Goal: Contribute content: Contribute content

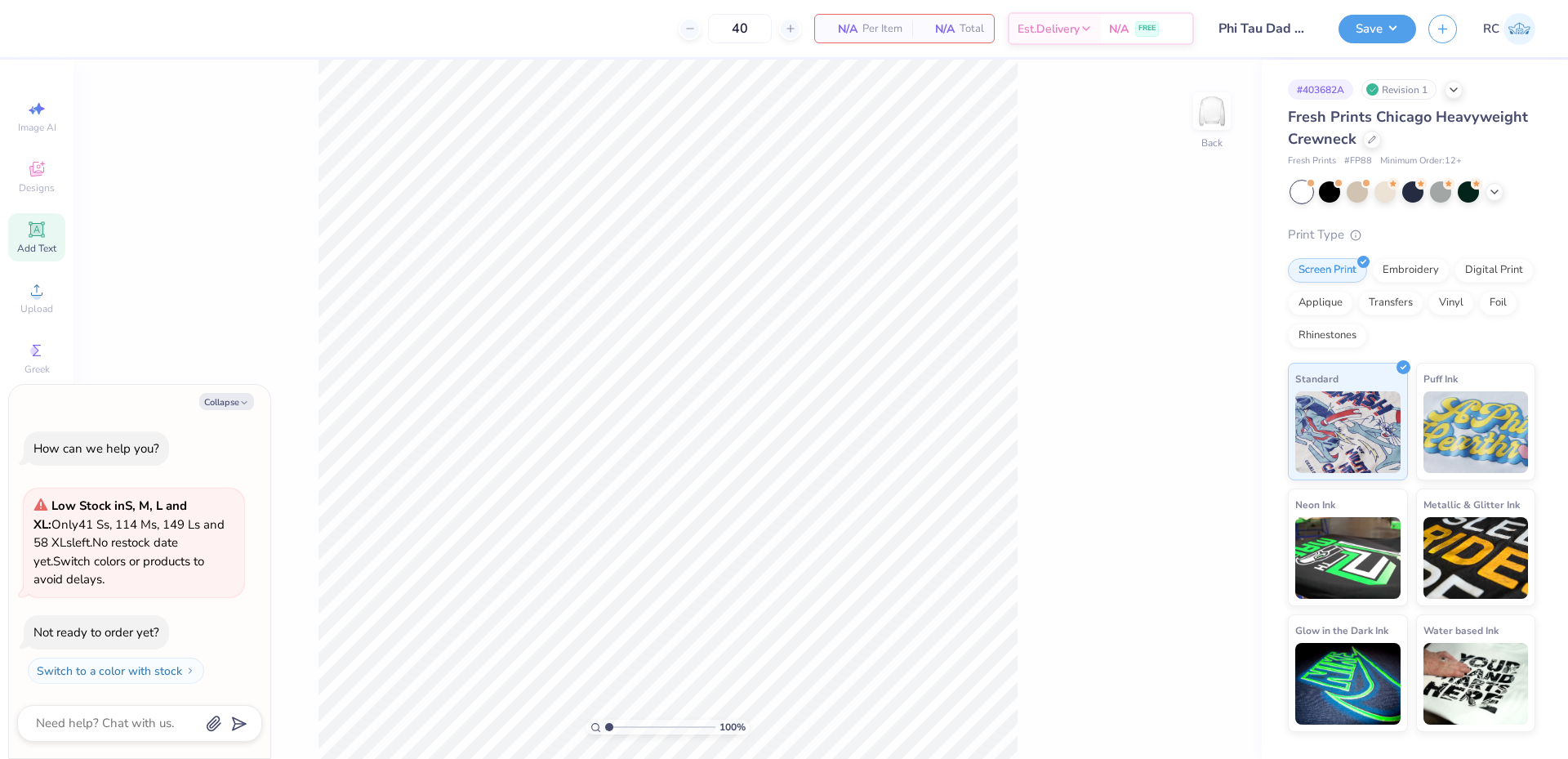
click at [48, 231] on div "Add Text" at bounding box center [36, 238] width 57 height 49
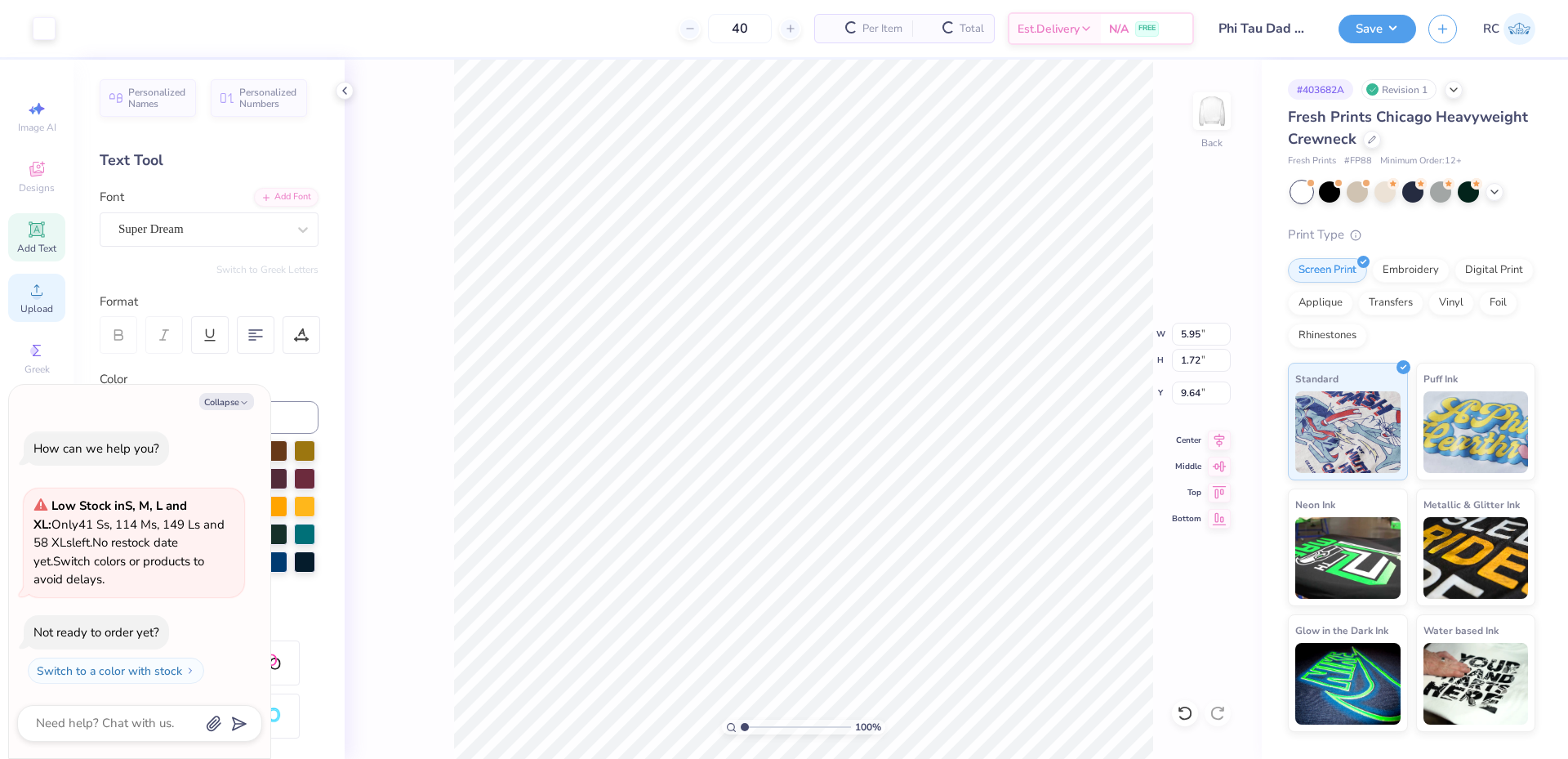
click at [49, 302] on span "Upload" at bounding box center [36, 309] width 33 height 13
click at [340, 95] on icon at bounding box center [344, 91] width 13 height 13
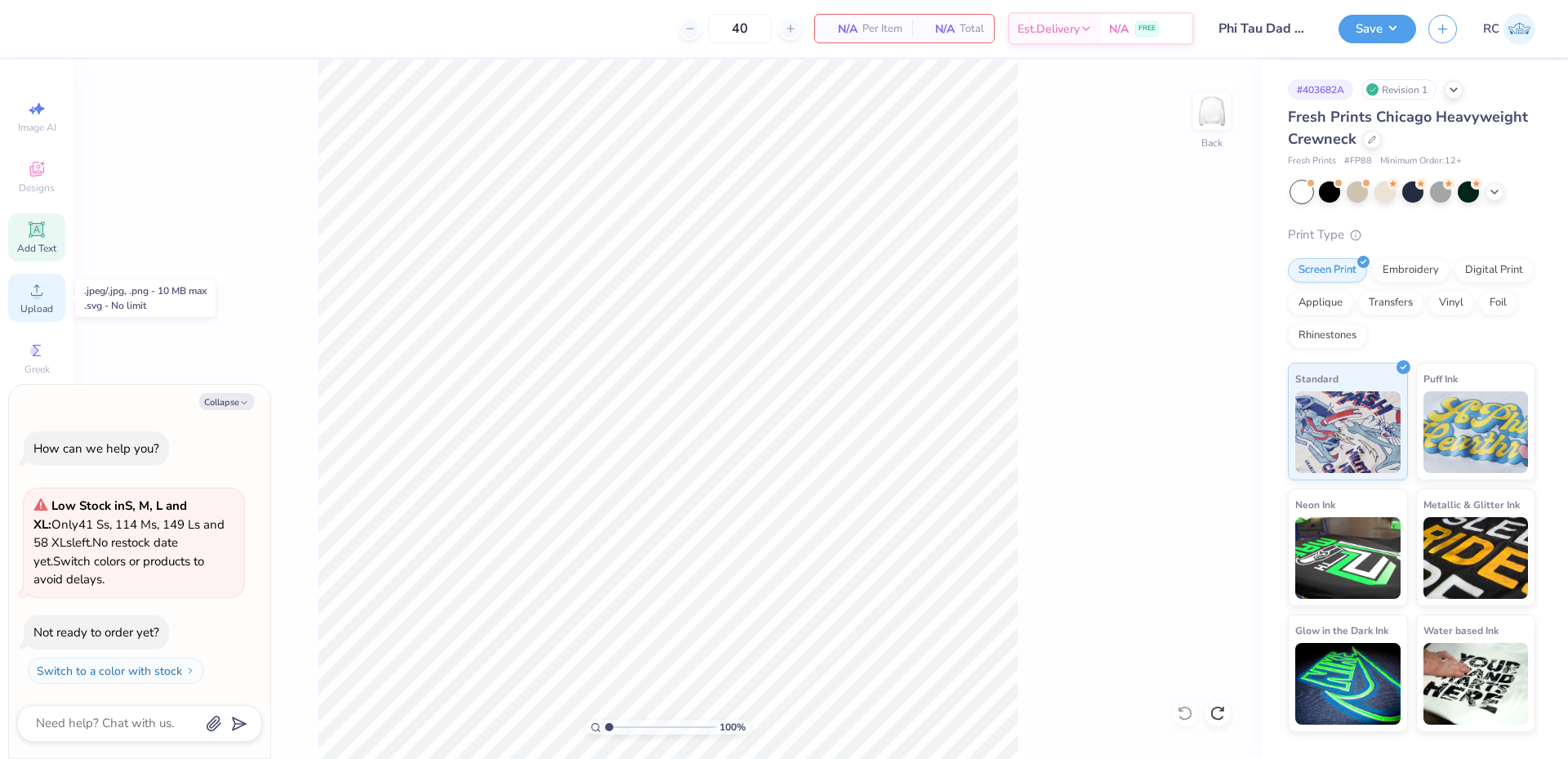
click at [40, 299] on icon at bounding box center [36, 289] width 20 height 20
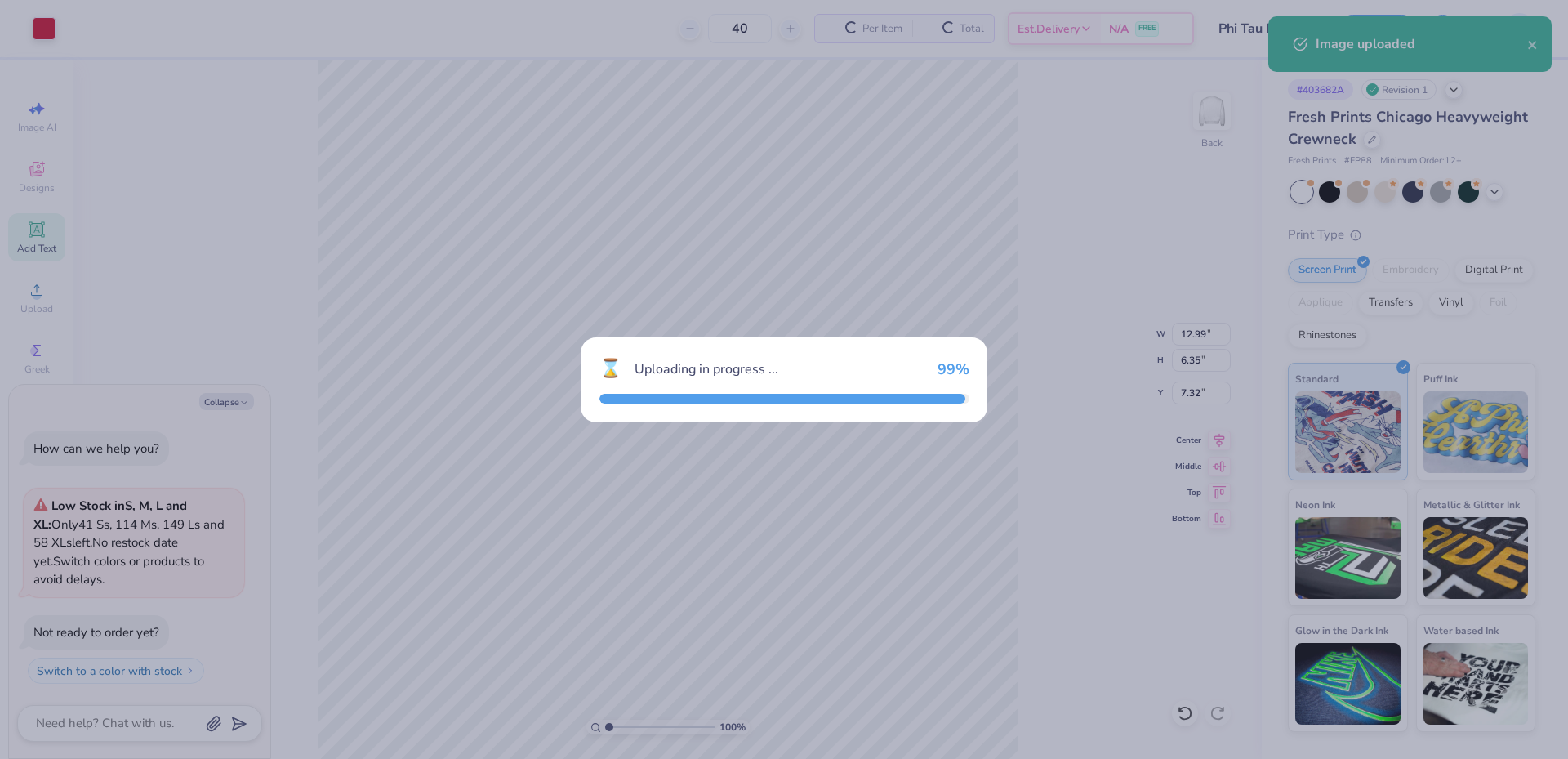
type textarea "x"
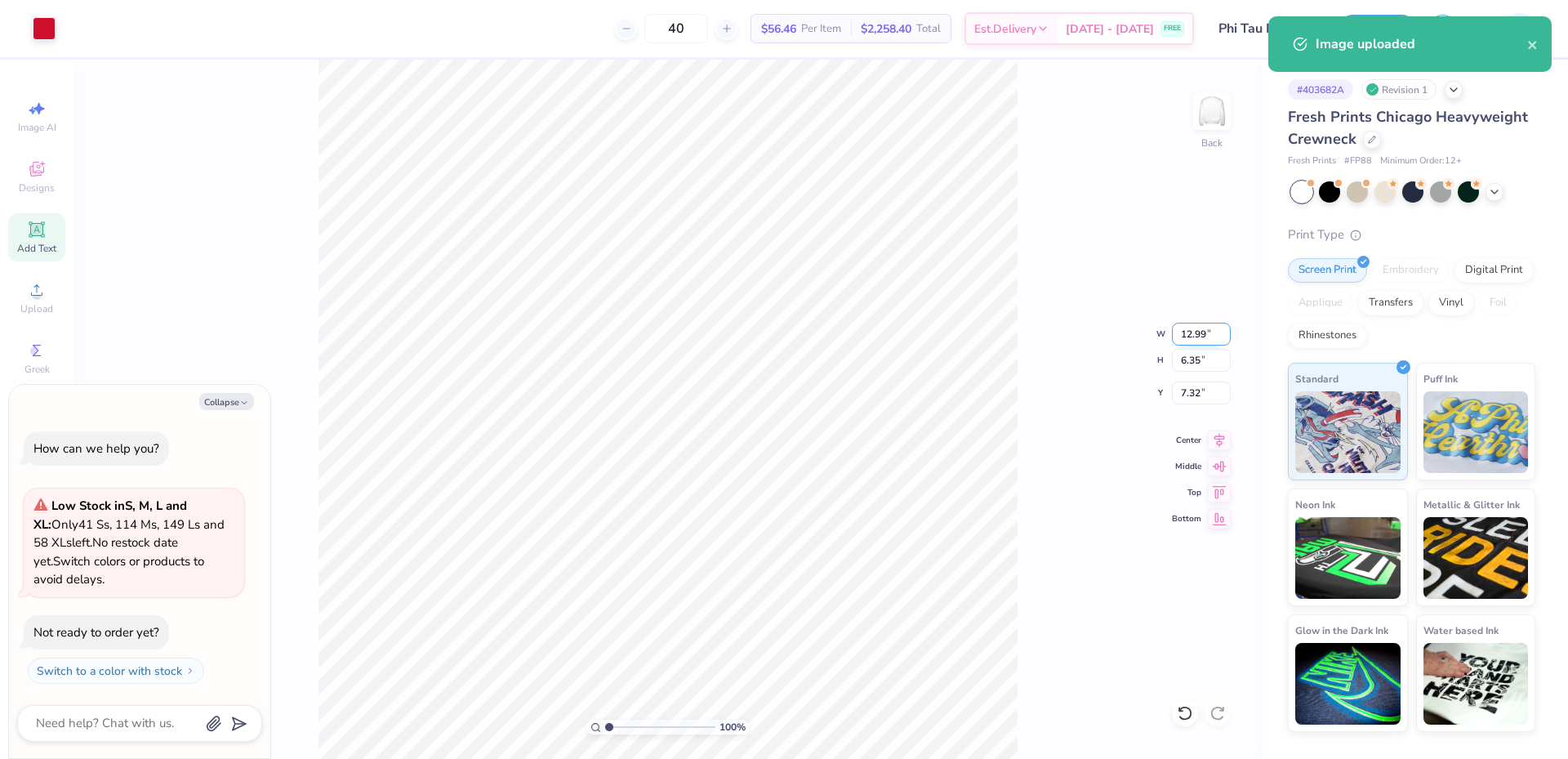
click at [1207, 340] on input "12.99" at bounding box center [1201, 334] width 59 height 22
type input "3.5"
type textarea "x"
type input "3.50"
type input "1.71"
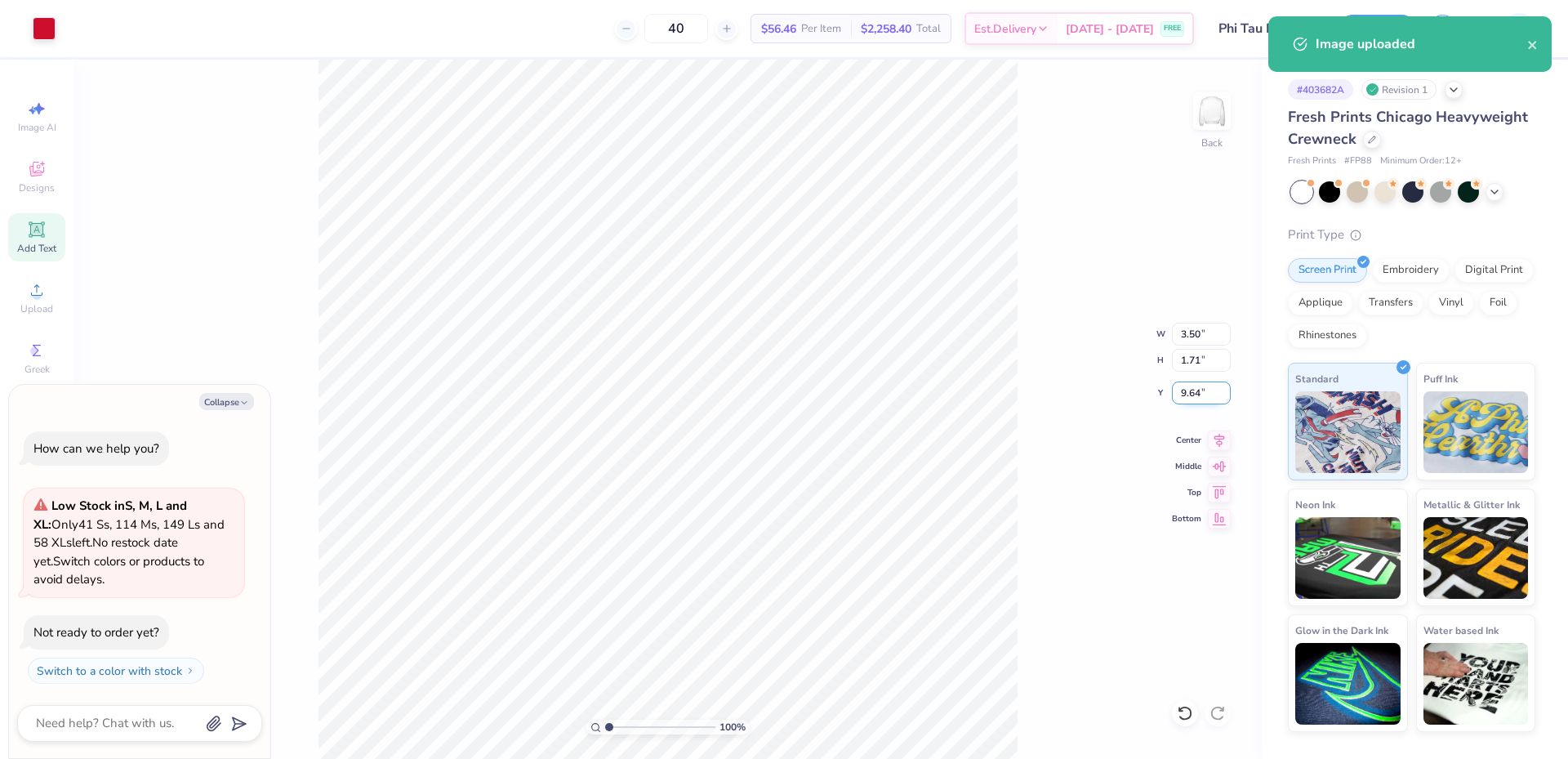
click at [1193, 390] on input "9.64" at bounding box center [1201, 393] width 59 height 22
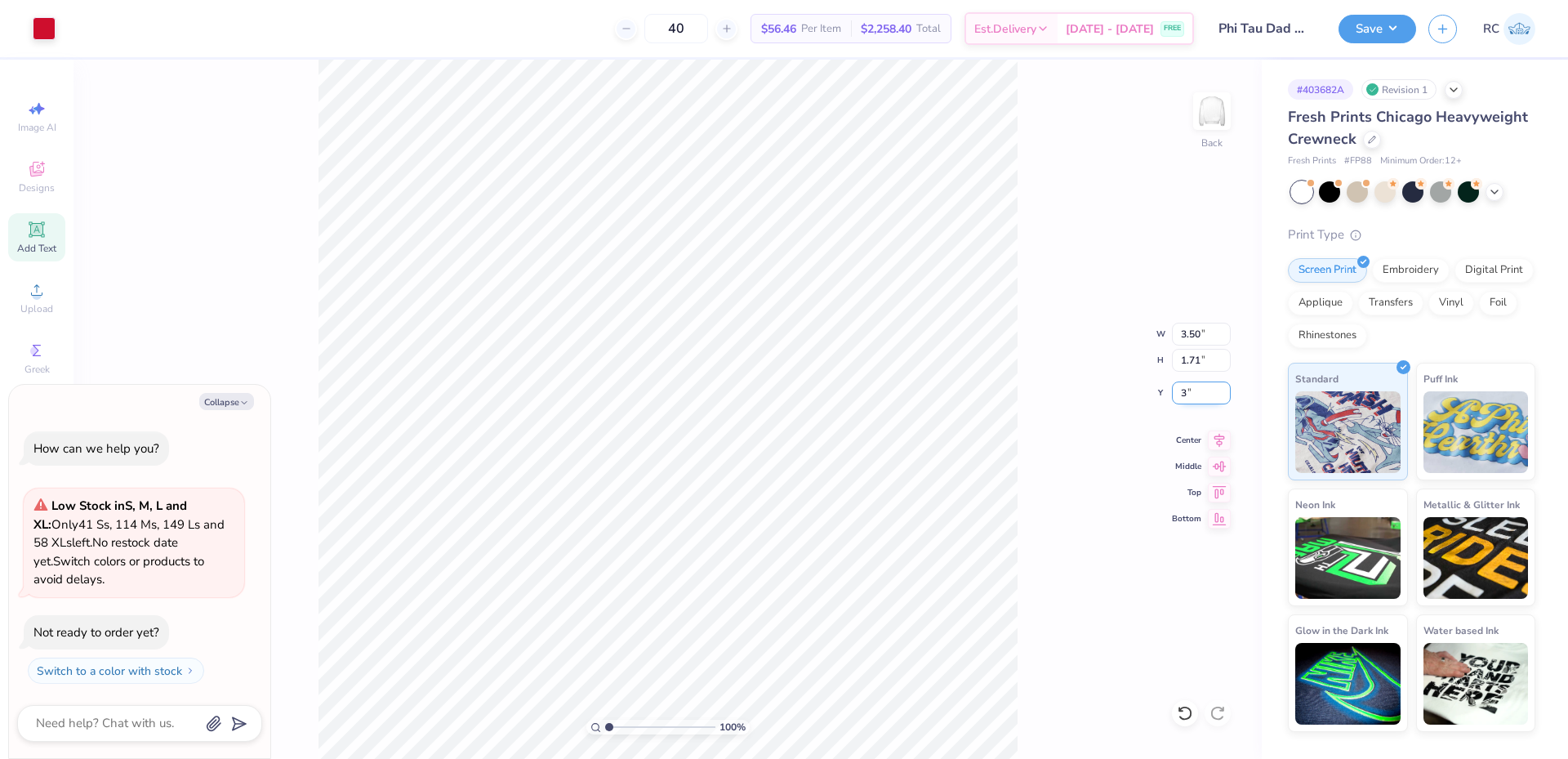
type input "3"
type textarea "x"
type input "3.00"
type textarea "x"
click at [1222, 102] on img at bounding box center [1212, 111] width 65 height 66
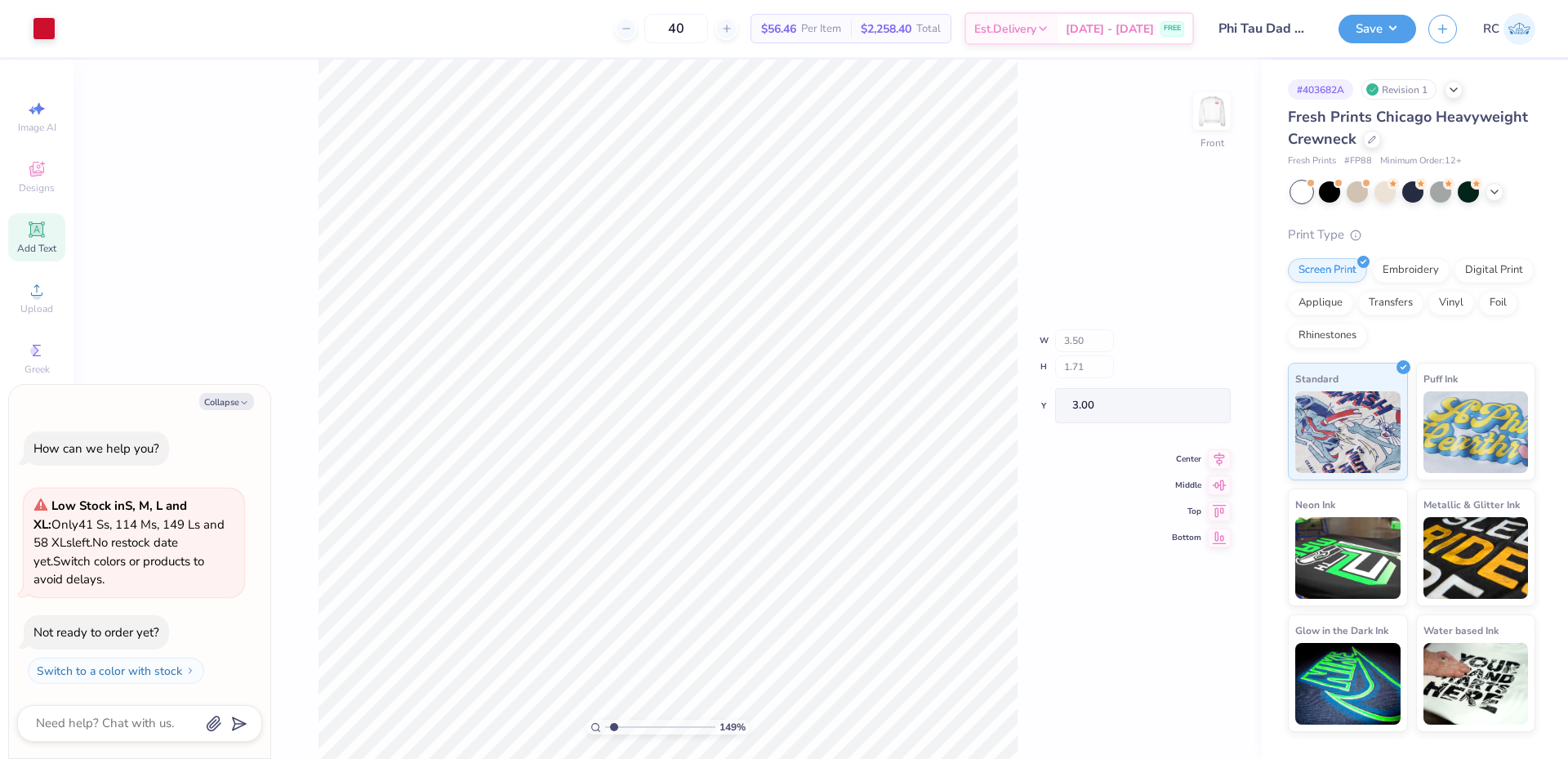
type input "1.49212329151837"
type textarea "x"
type input "1.49212329151837"
type textarea "x"
type input "1.49212329151837"
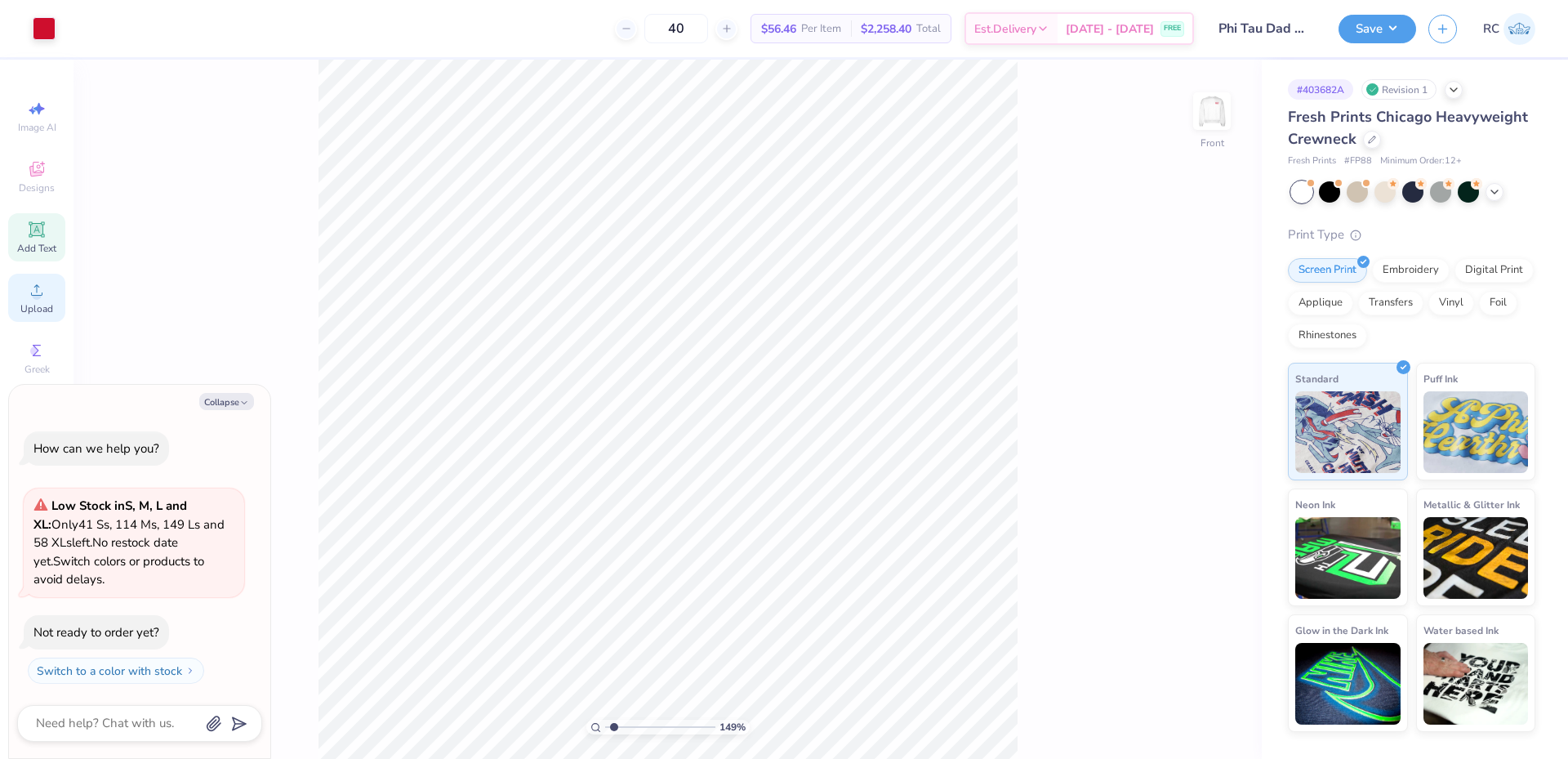
type textarea "x"
type input "1.49212329151837"
type textarea "x"
click at [36, 295] on icon at bounding box center [36, 290] width 11 height 11
type input "1.49212329151837"
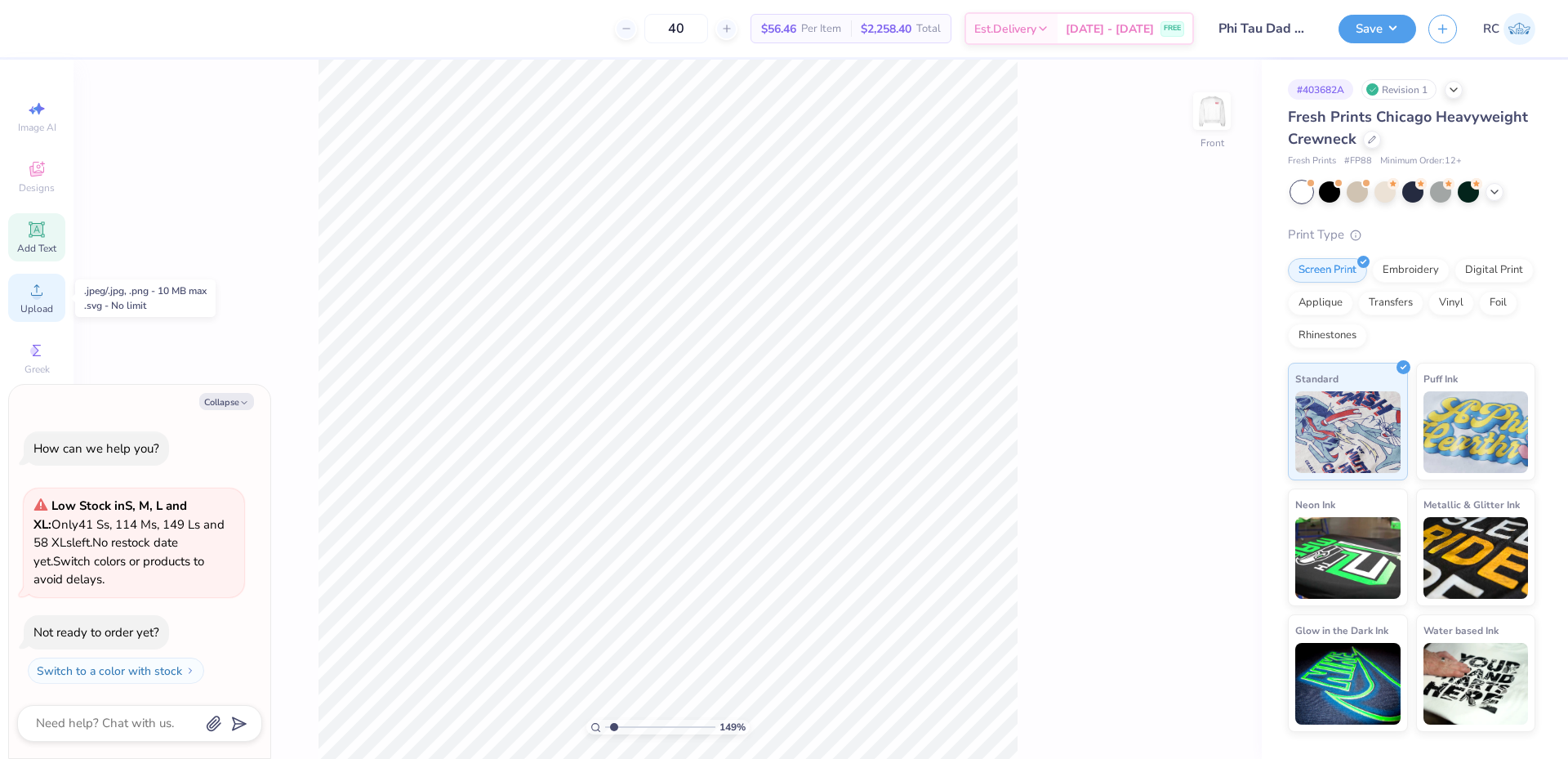
type textarea "x"
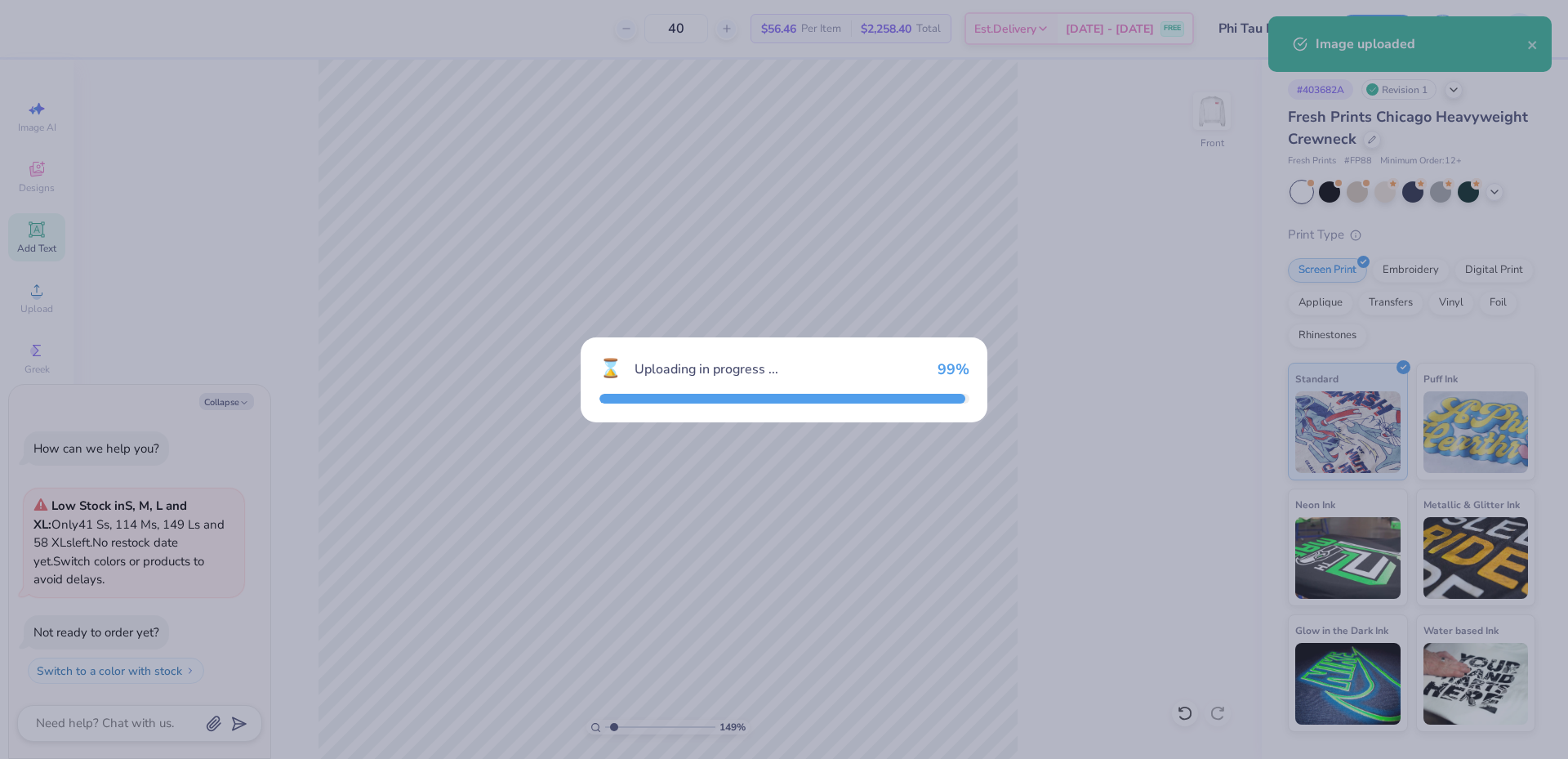
type input "1.49212329151837"
type textarea "x"
type input "1.49212329151837"
type textarea "x"
type input "1.49212329151837"
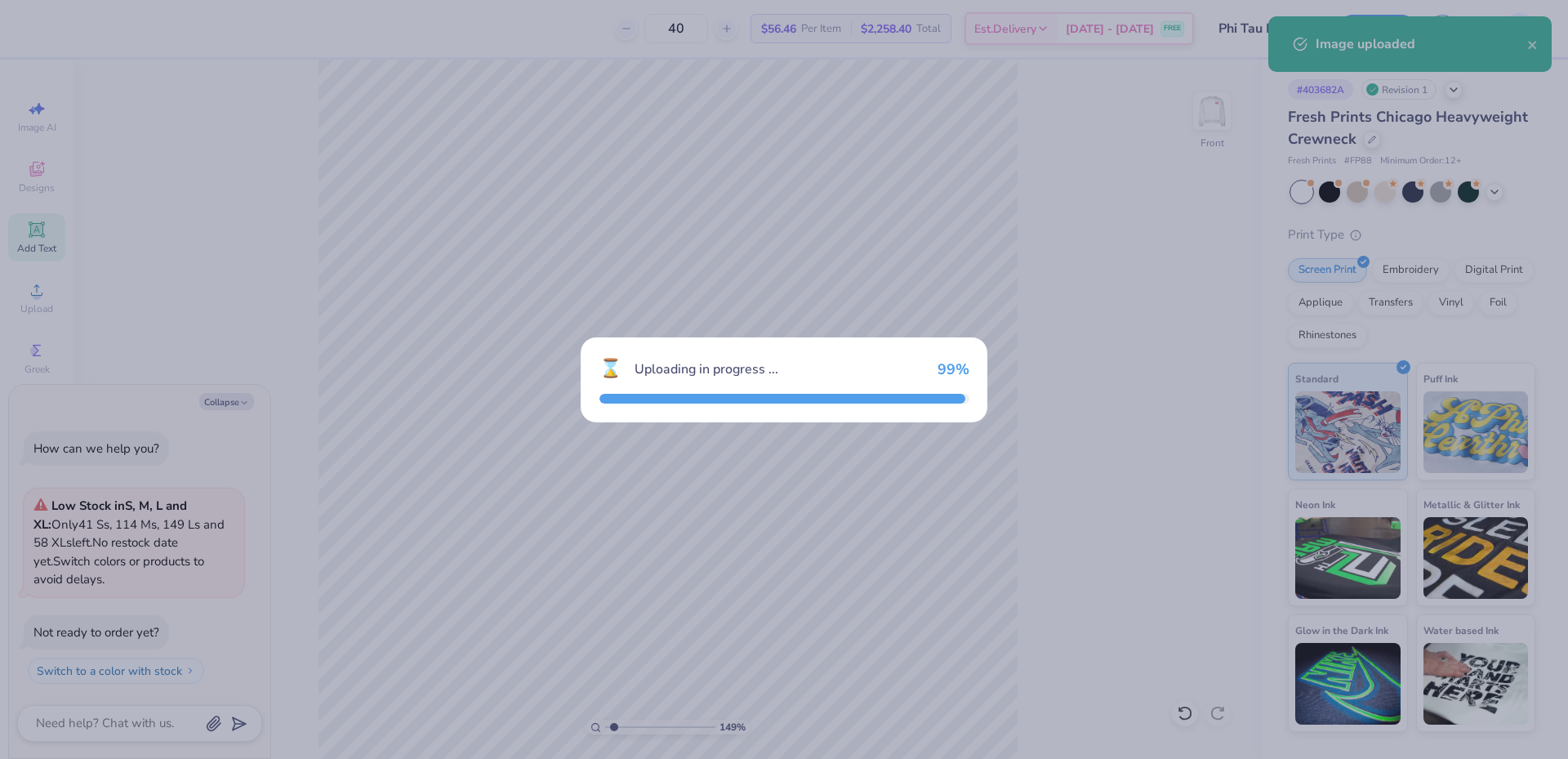
type textarea "x"
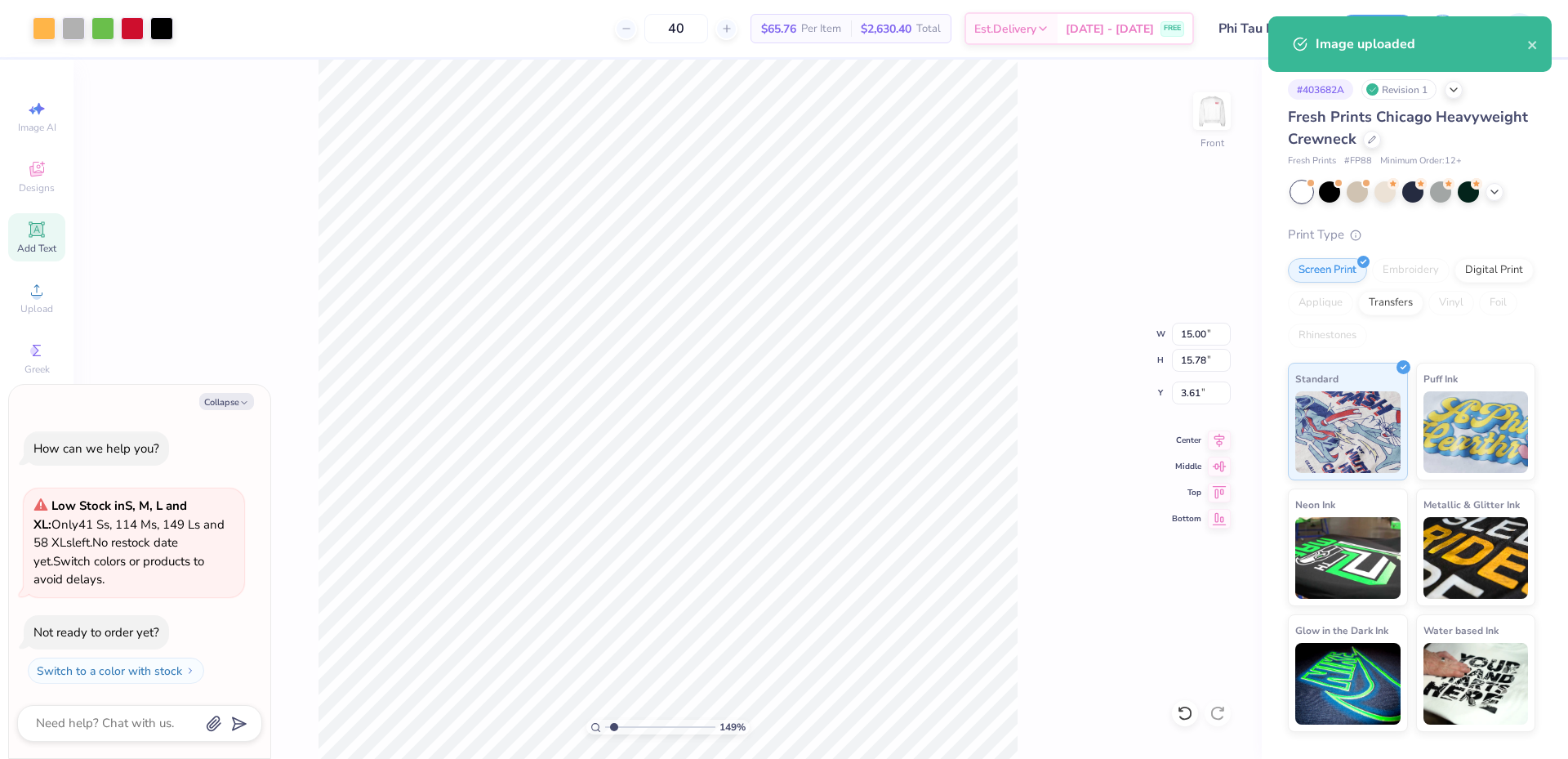
type input "1.49212329151837"
type textarea "x"
type input "1"
type textarea "x"
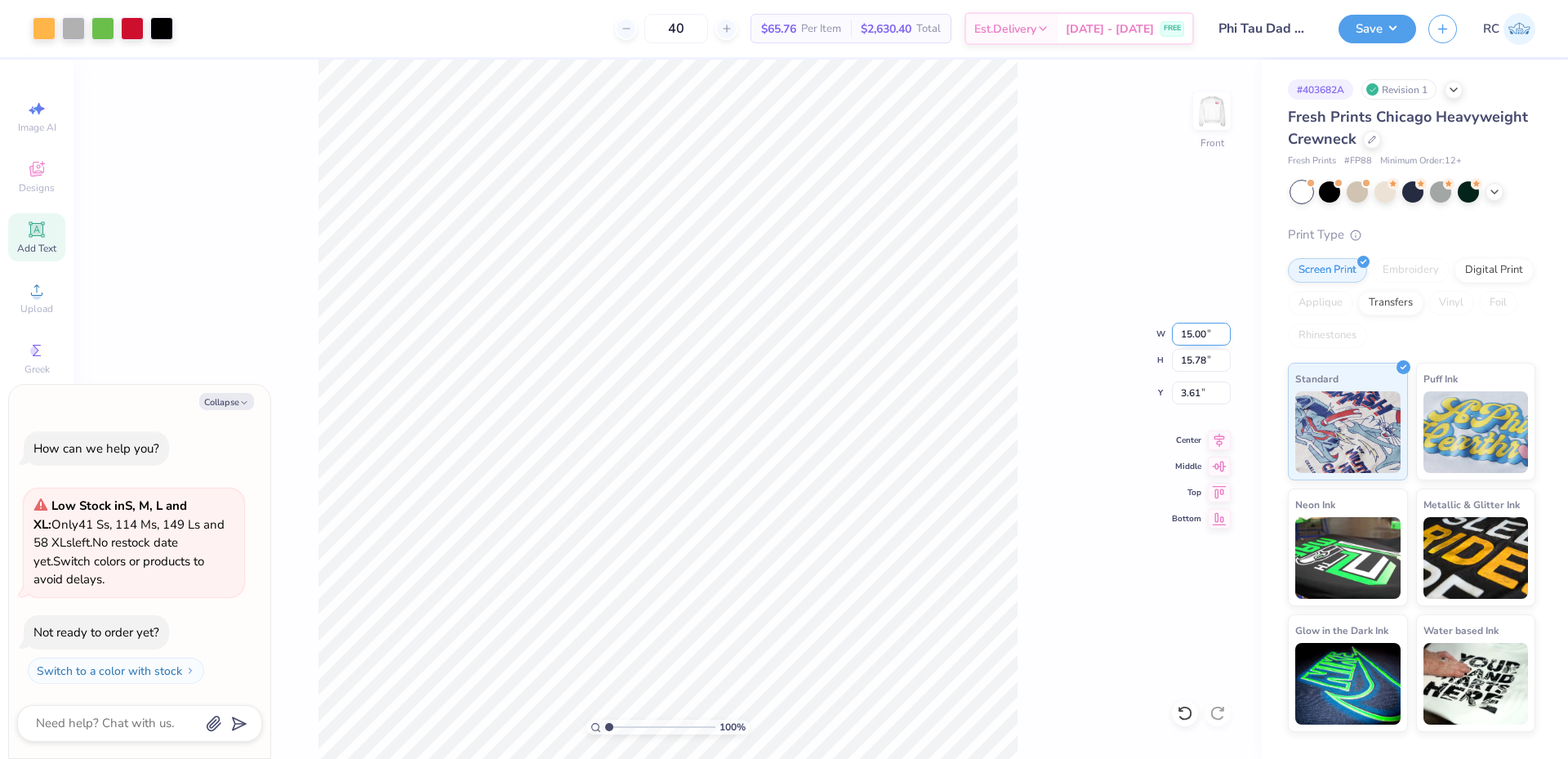
click at [1206, 331] on input "15.00" at bounding box center [1201, 334] width 59 height 22
type input "12.5"
type textarea "x"
type input "12.50"
type input "13.15"
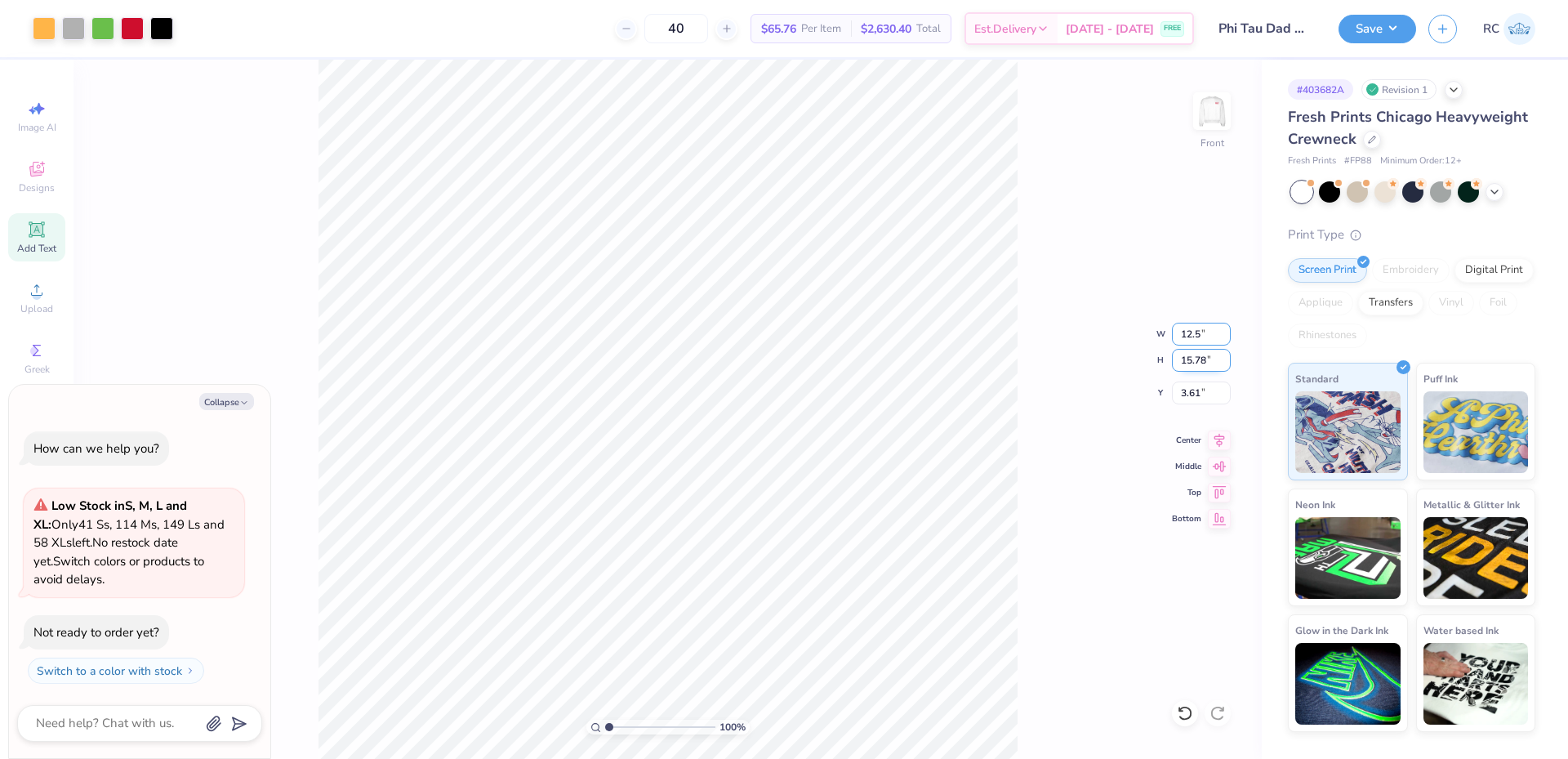
type input "4.93"
click at [1190, 362] on input "13.15" at bounding box center [1201, 360] width 59 height 22
type input "15"
type textarea "x"
type input "14.26"
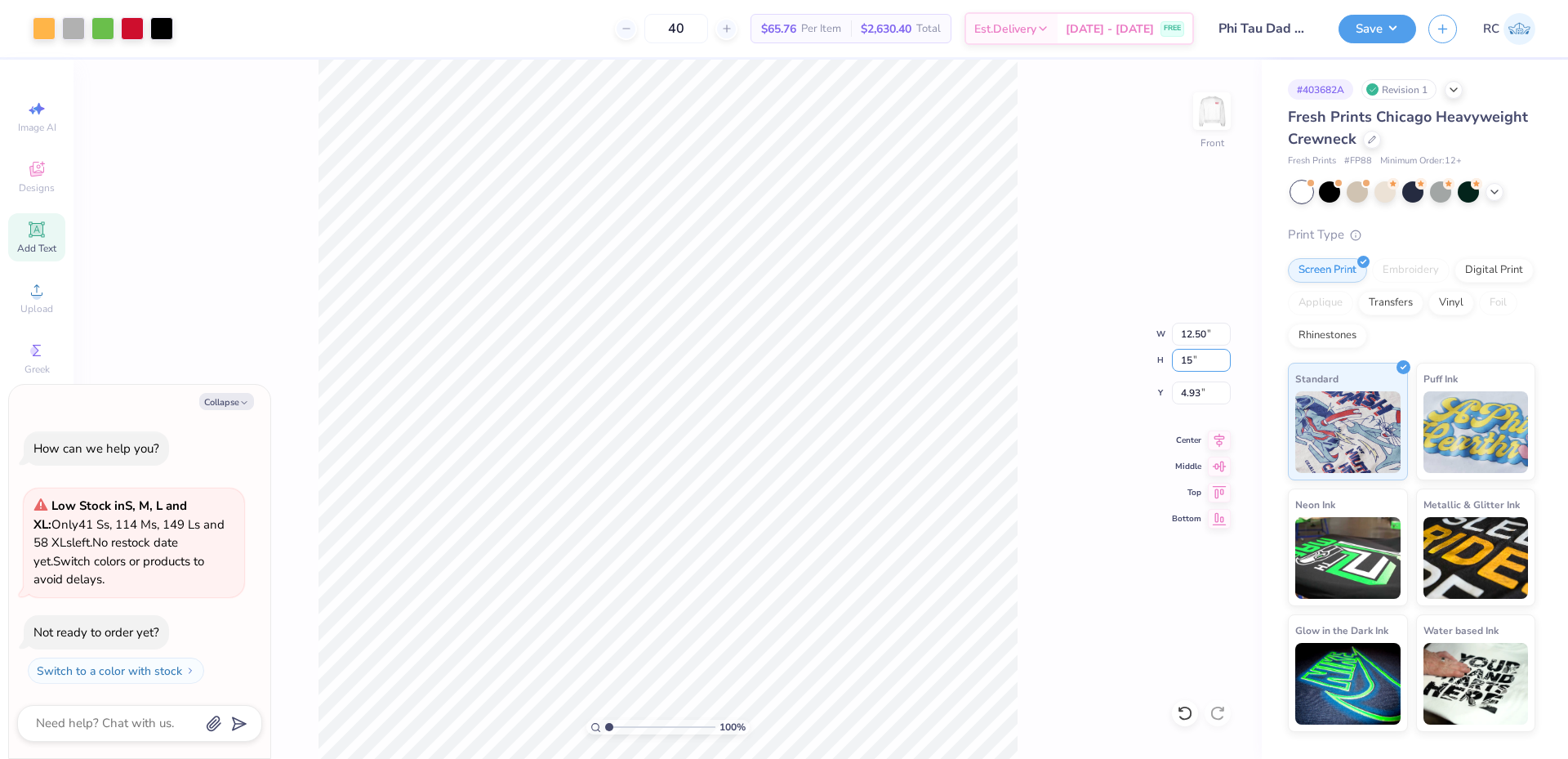
type input "15.00"
type input "4.00"
click at [1209, 337] on input "14.26" at bounding box center [1201, 334] width 59 height 22
type input "12.5"
type textarea "x"
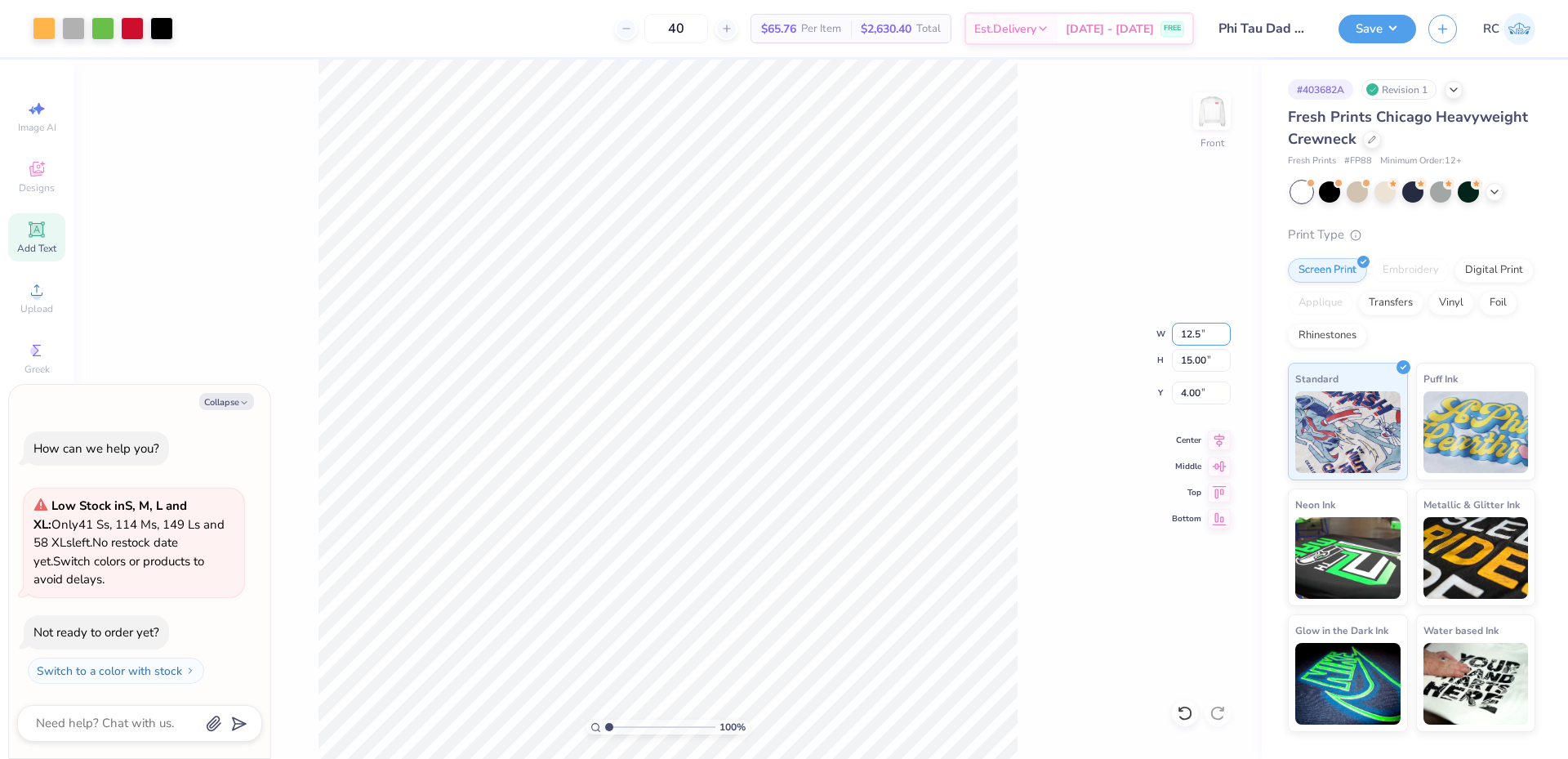
type input "12.50"
type input "13.15"
click at [1207, 391] on input "4.93" at bounding box center [1201, 393] width 59 height 22
type input "3"
type textarea "x"
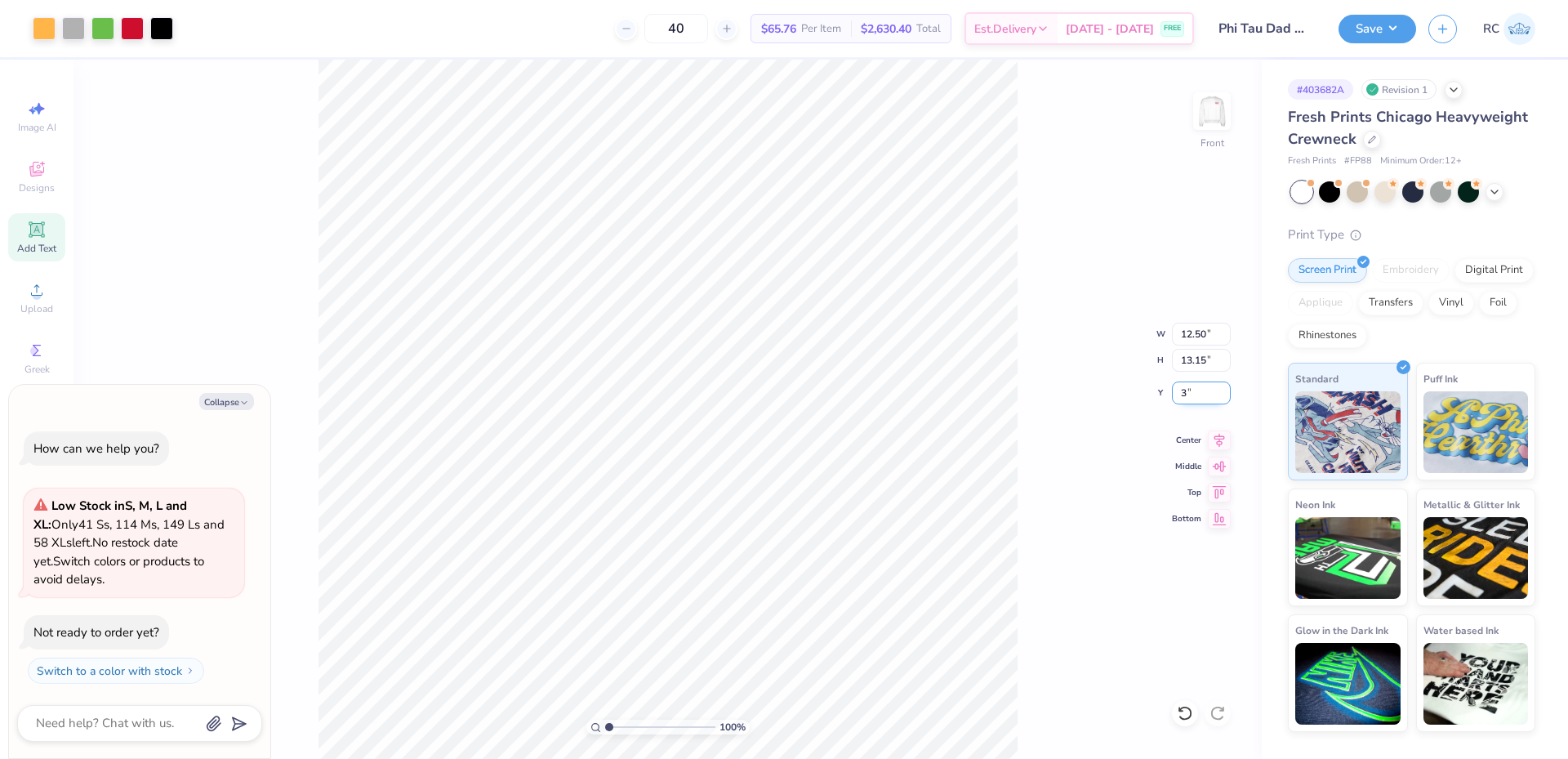
type input "3.00"
type input "1.35199925397499"
type textarea "x"
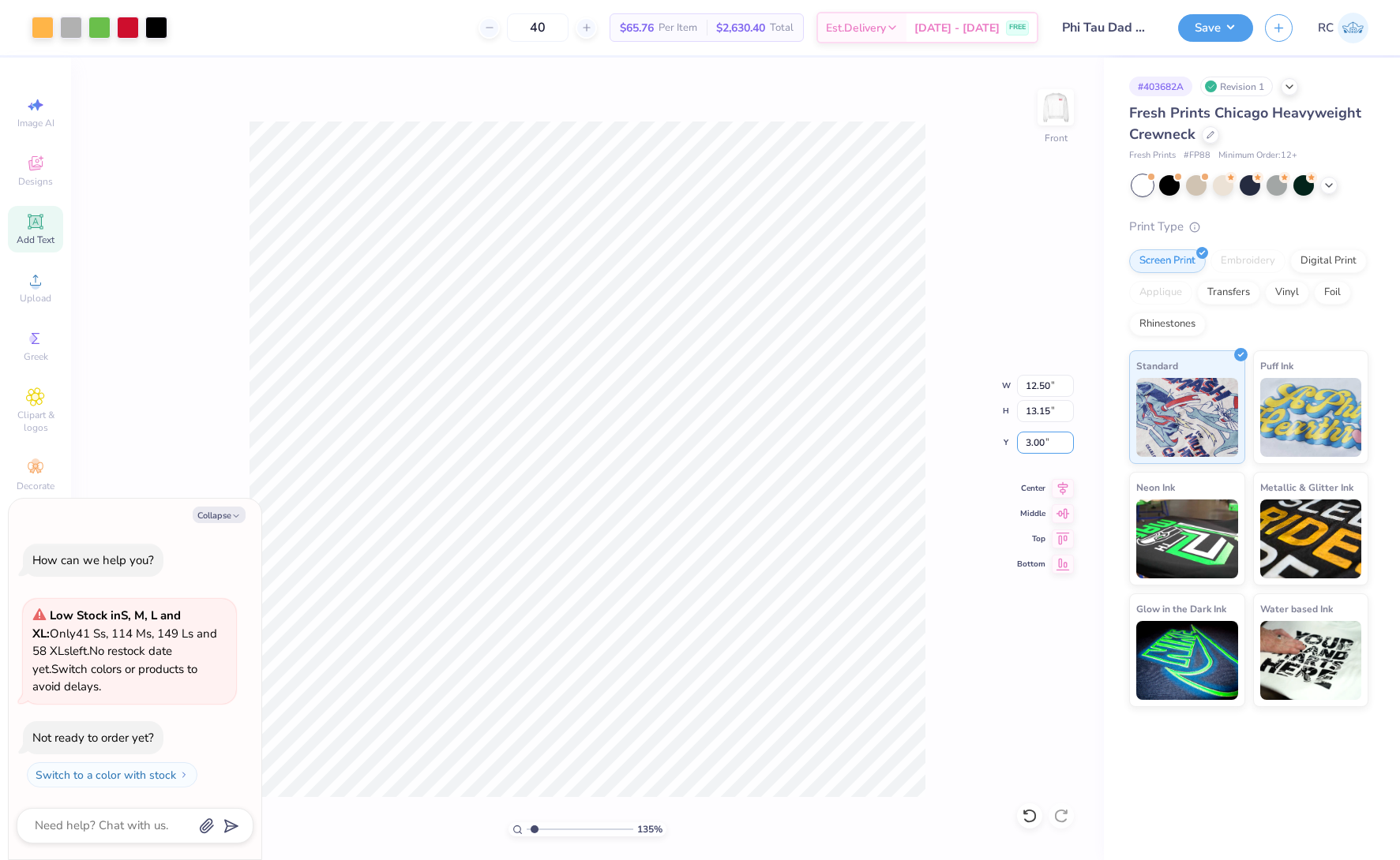
type input "1.35199925397499"
type textarea "x"
type input "1"
click at [1219, 27] on button "Save" at bounding box center [1215, 25] width 75 height 28
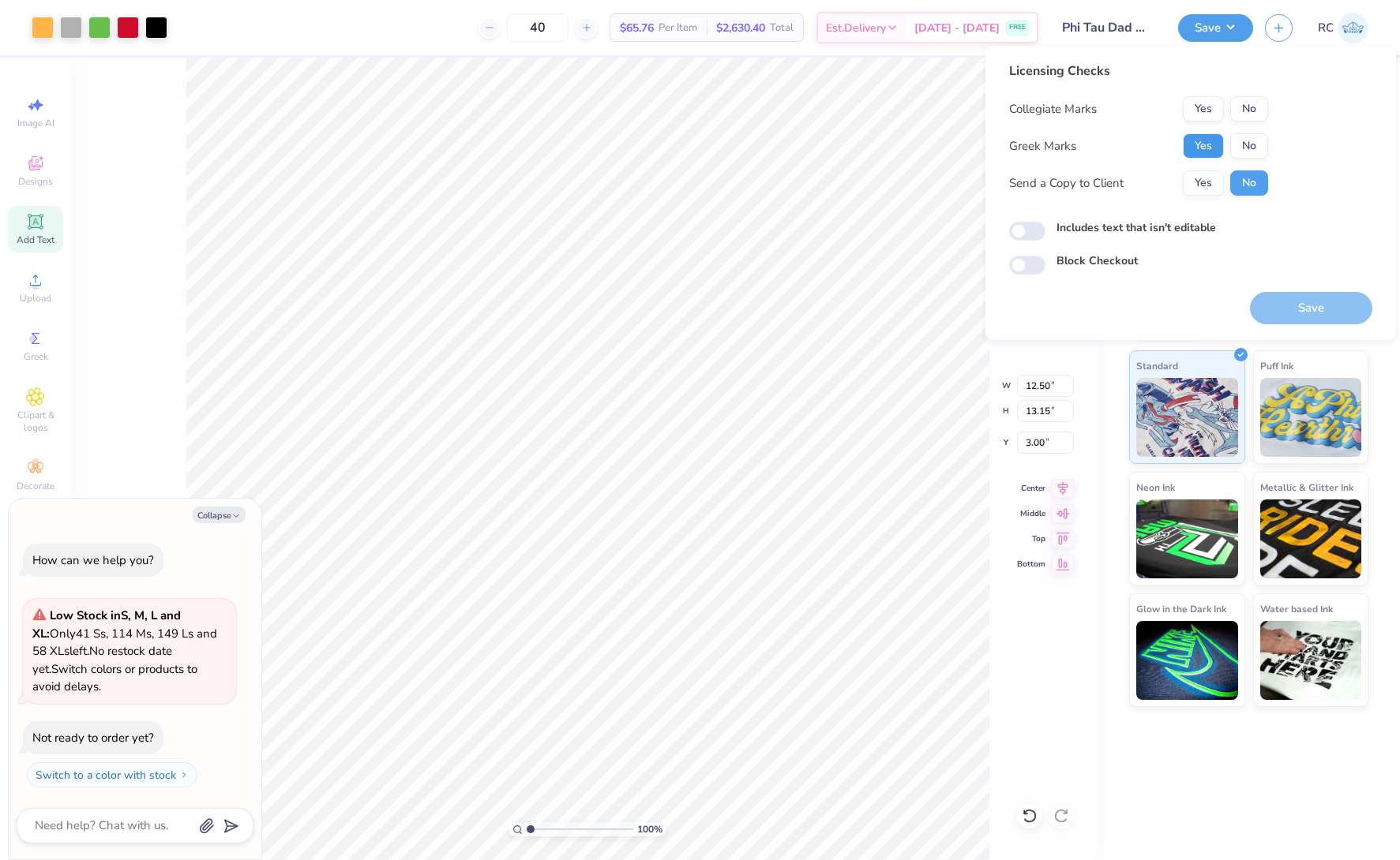
click at [1204, 149] on button "Yes" at bounding box center [1203, 146] width 41 height 25
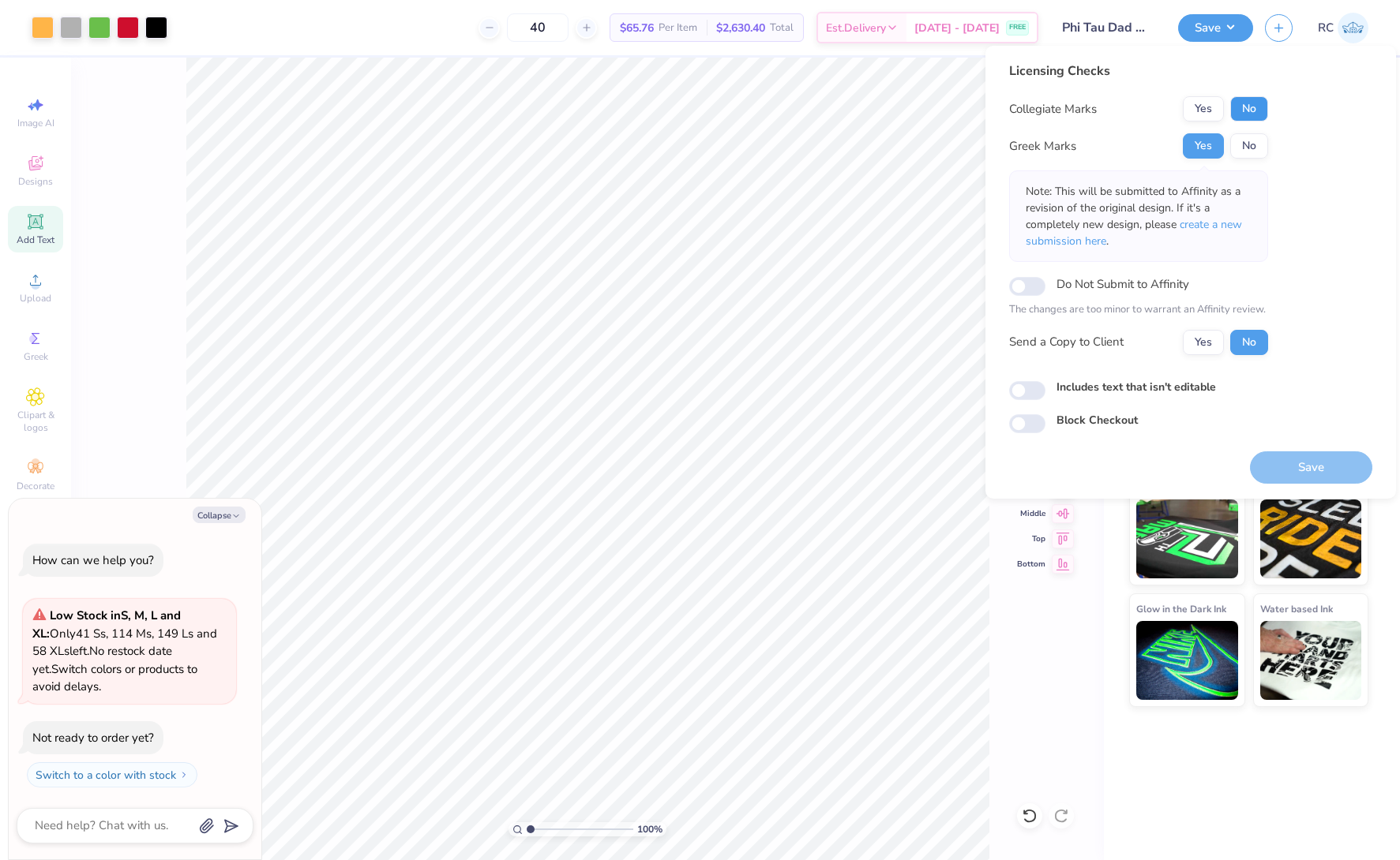
click at [1250, 113] on button "No" at bounding box center [1249, 109] width 38 height 25
click at [1198, 345] on button "Yes" at bounding box center [1203, 343] width 41 height 25
type textarea "x"
click at [1028, 394] on input "Includes text that isn't editable" at bounding box center [1027, 391] width 36 height 19
checkbox input "true"
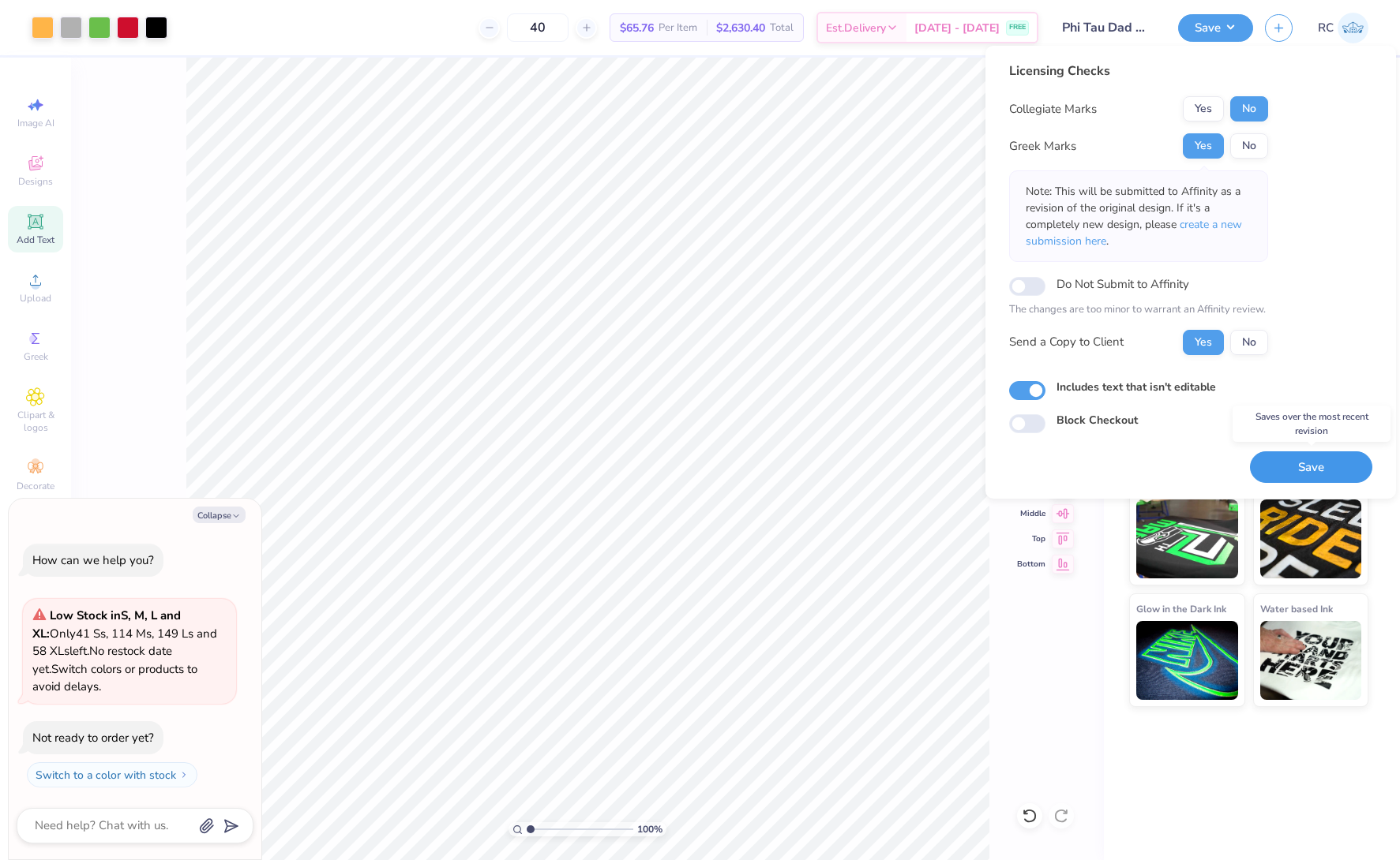
click at [1304, 463] on button "Save" at bounding box center [1310, 468] width 122 height 33
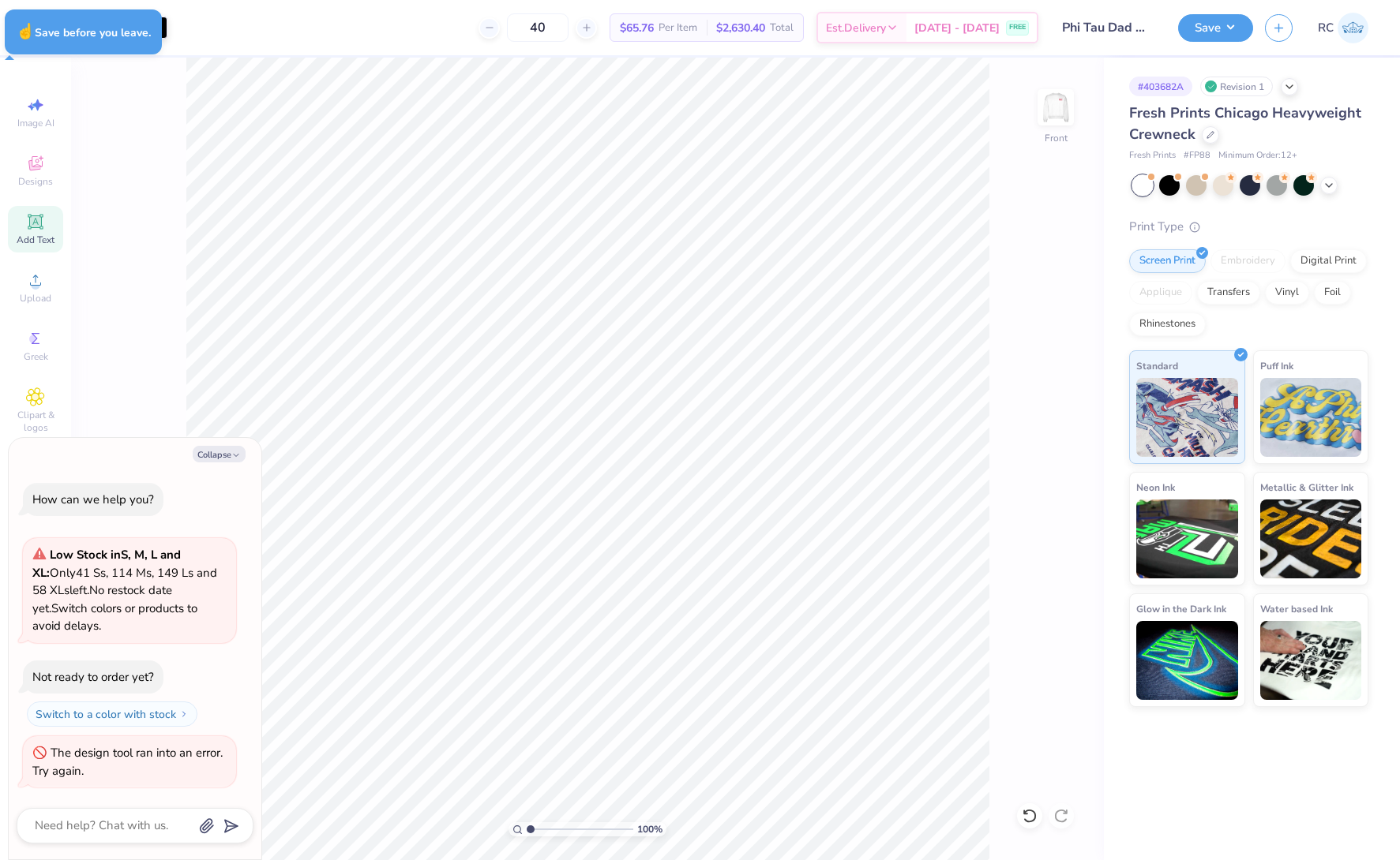
type textarea "x"
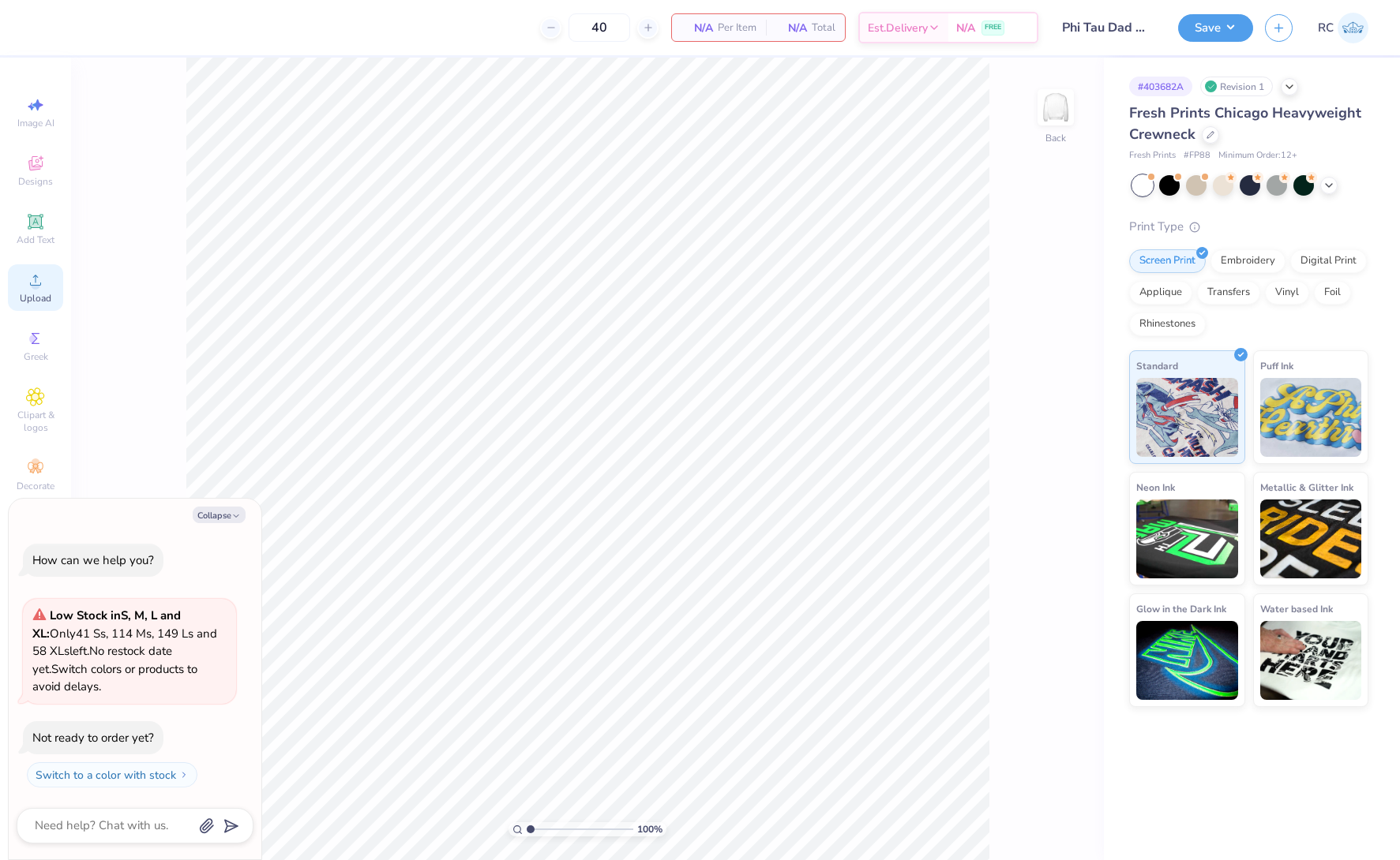
click at [52, 283] on div "Upload" at bounding box center [35, 288] width 55 height 47
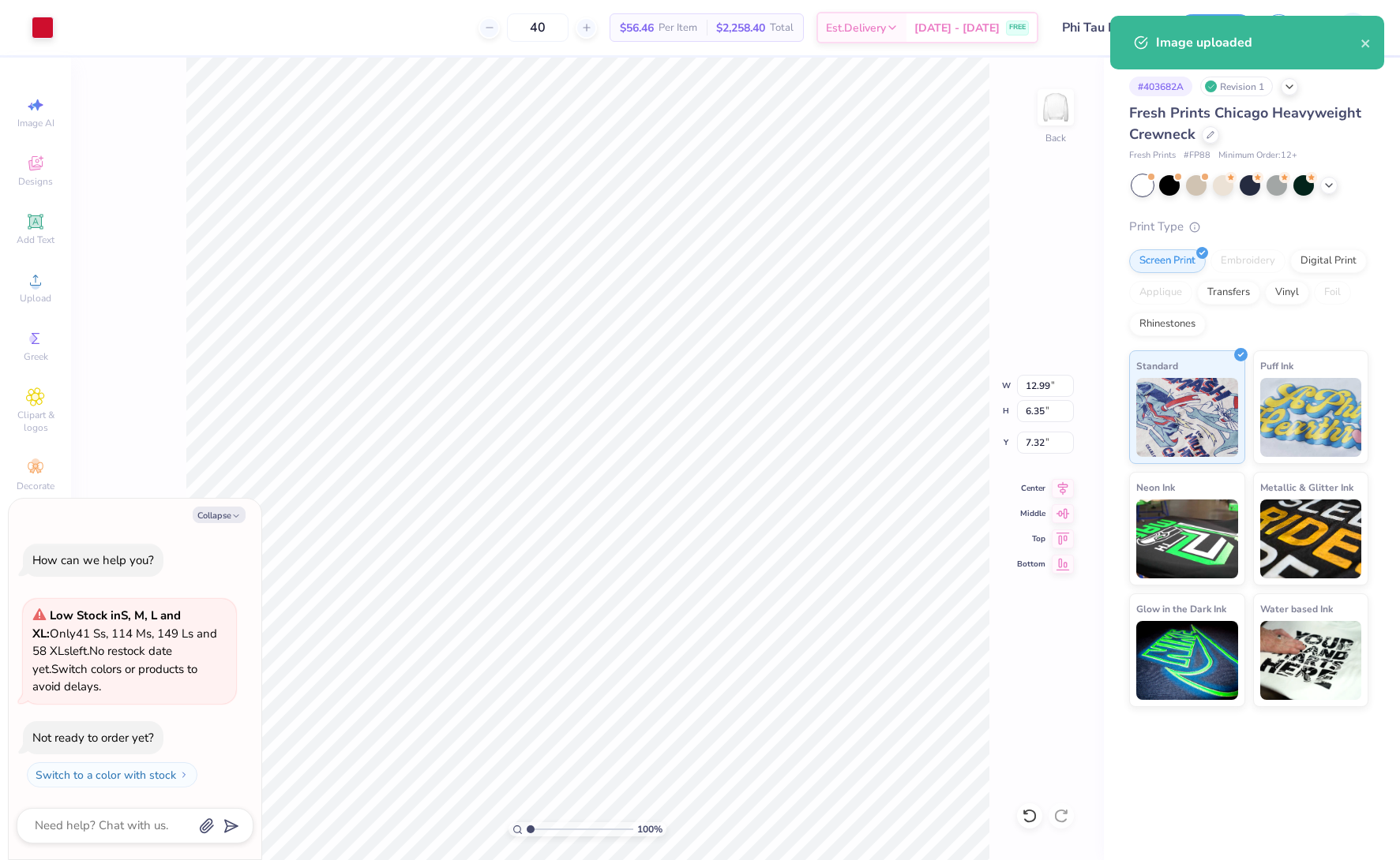
type textarea "x"
click at [1043, 383] on input "12.99" at bounding box center [1045, 386] width 57 height 22
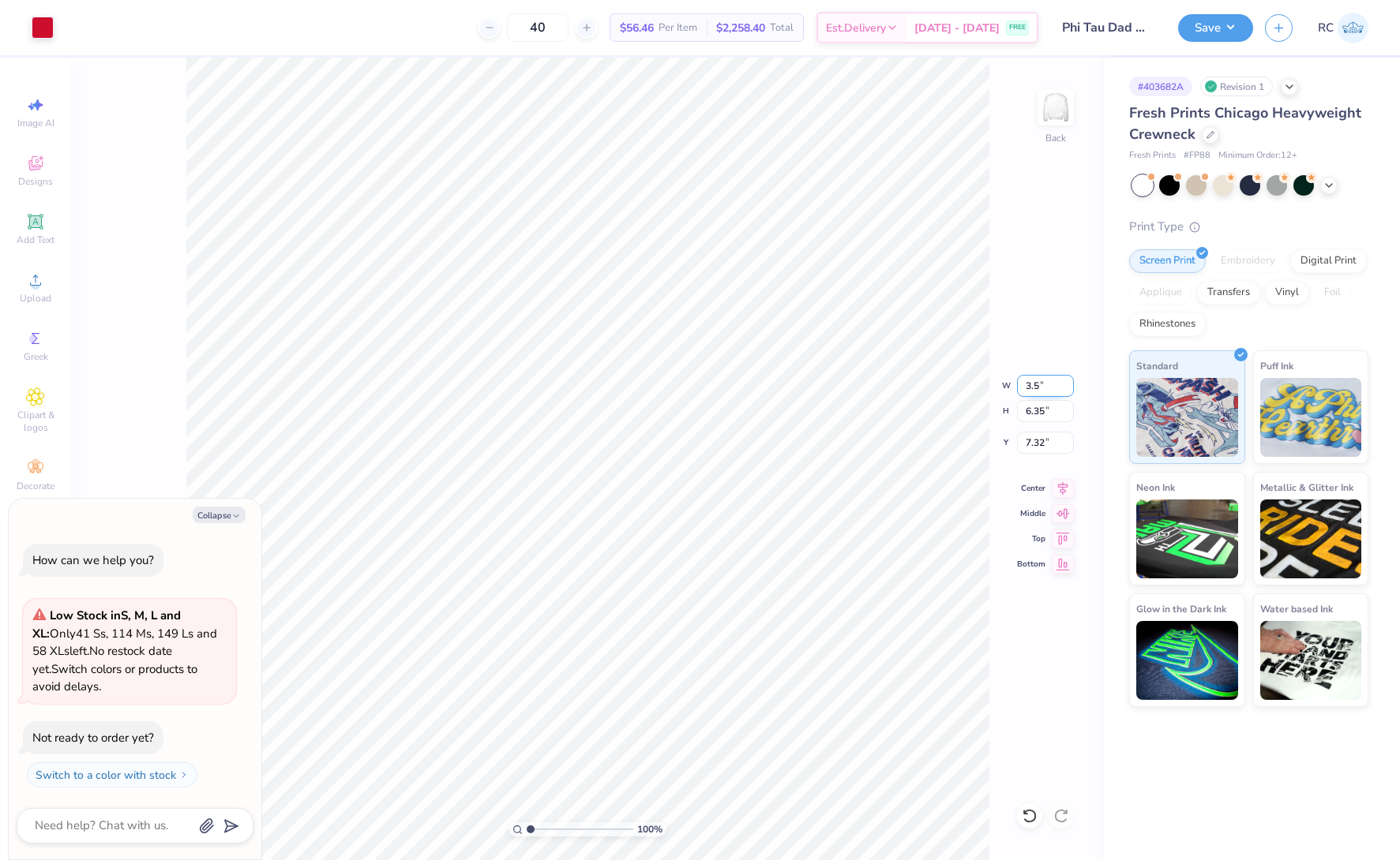
type input "3.5"
type textarea "x"
type input "3.50"
type input "1.71"
type input "3"
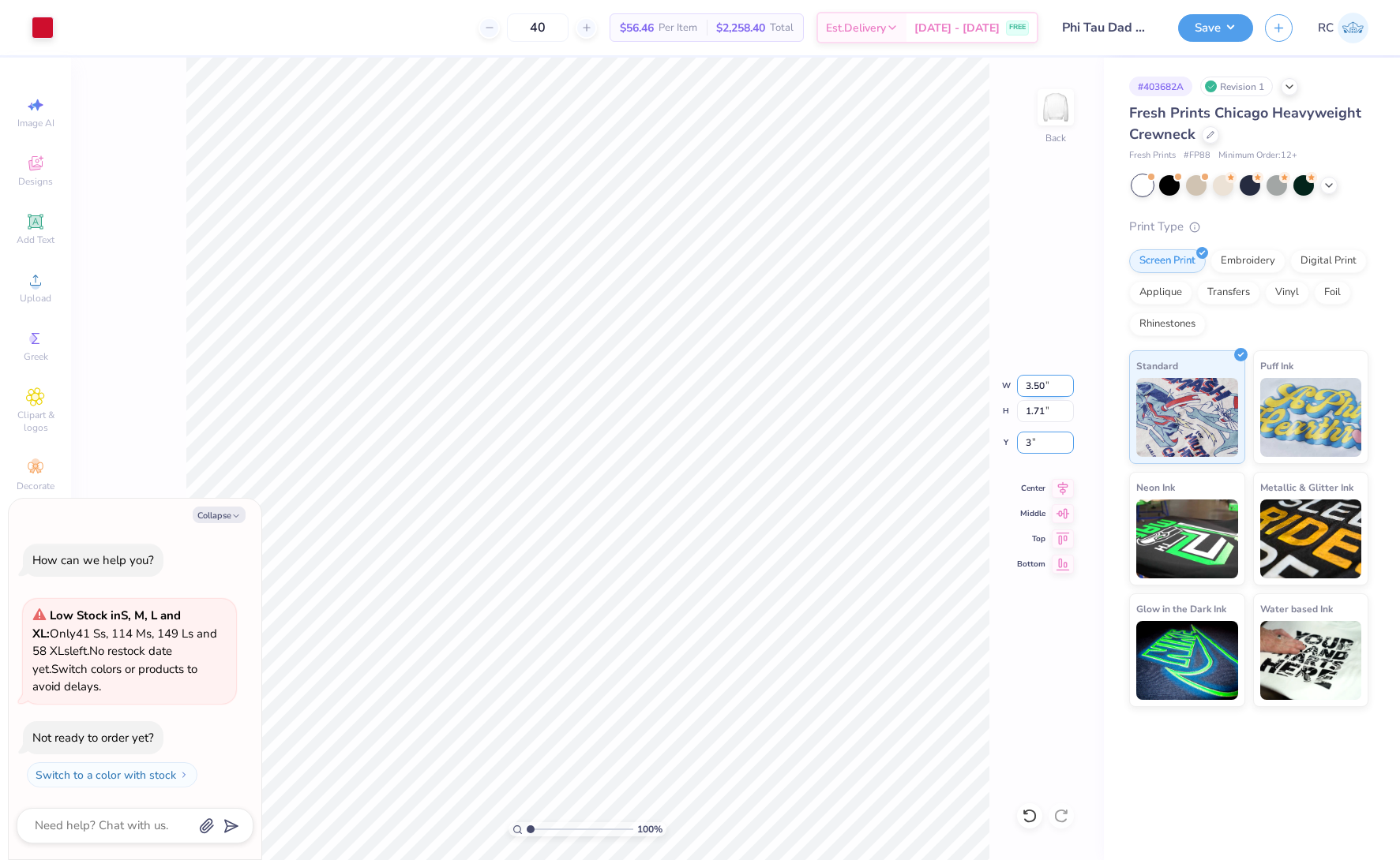
type textarea "x"
type input "3.00"
click at [1049, 116] on img at bounding box center [1055, 108] width 63 height 63
click at [34, 286] on icon at bounding box center [35, 280] width 11 height 11
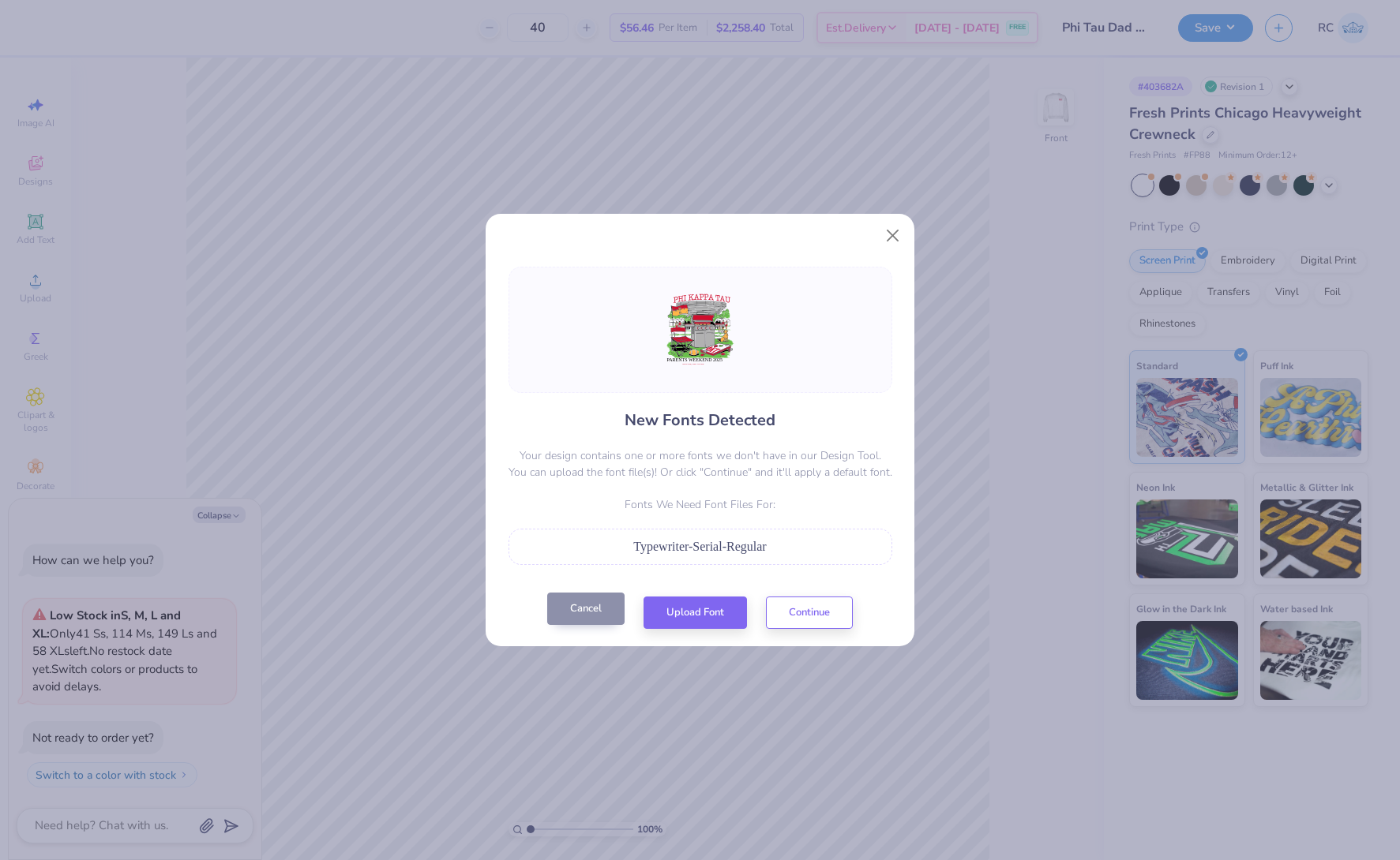
click at [576, 618] on button "Cancel" at bounding box center [586, 610] width 78 height 33
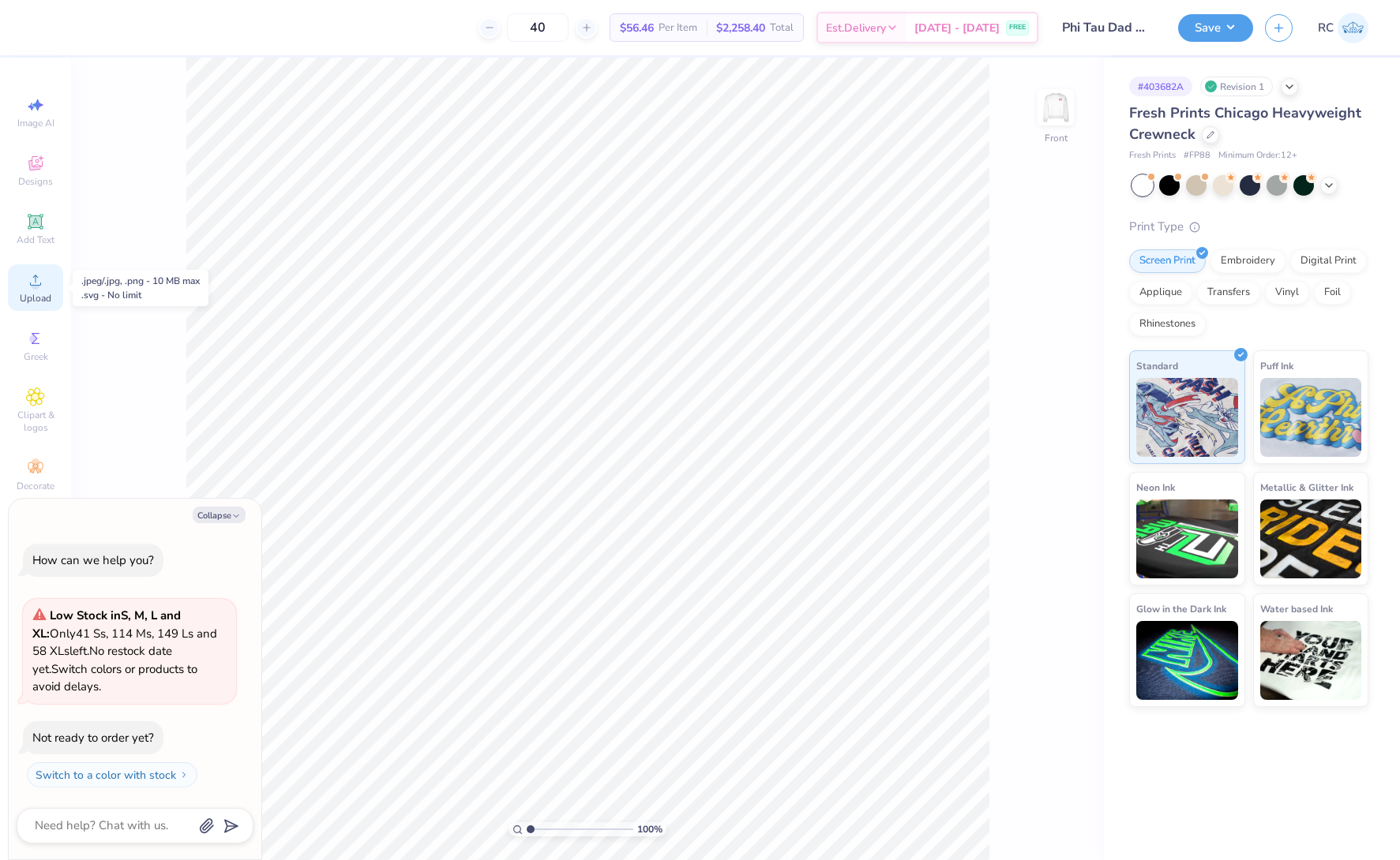
click at [40, 284] on circle at bounding box center [35, 286] width 9 height 9
drag, startPoint x: 30, startPoint y: 234, endPoint x: 43, endPoint y: 281, distance: 48.8
click at [45, 280] on div "Image AI Designs Add Text Upload Greek Clipart & logos Decorate" at bounding box center [35, 294] width 55 height 410
click at [43, 281] on icon at bounding box center [35, 279] width 19 height 19
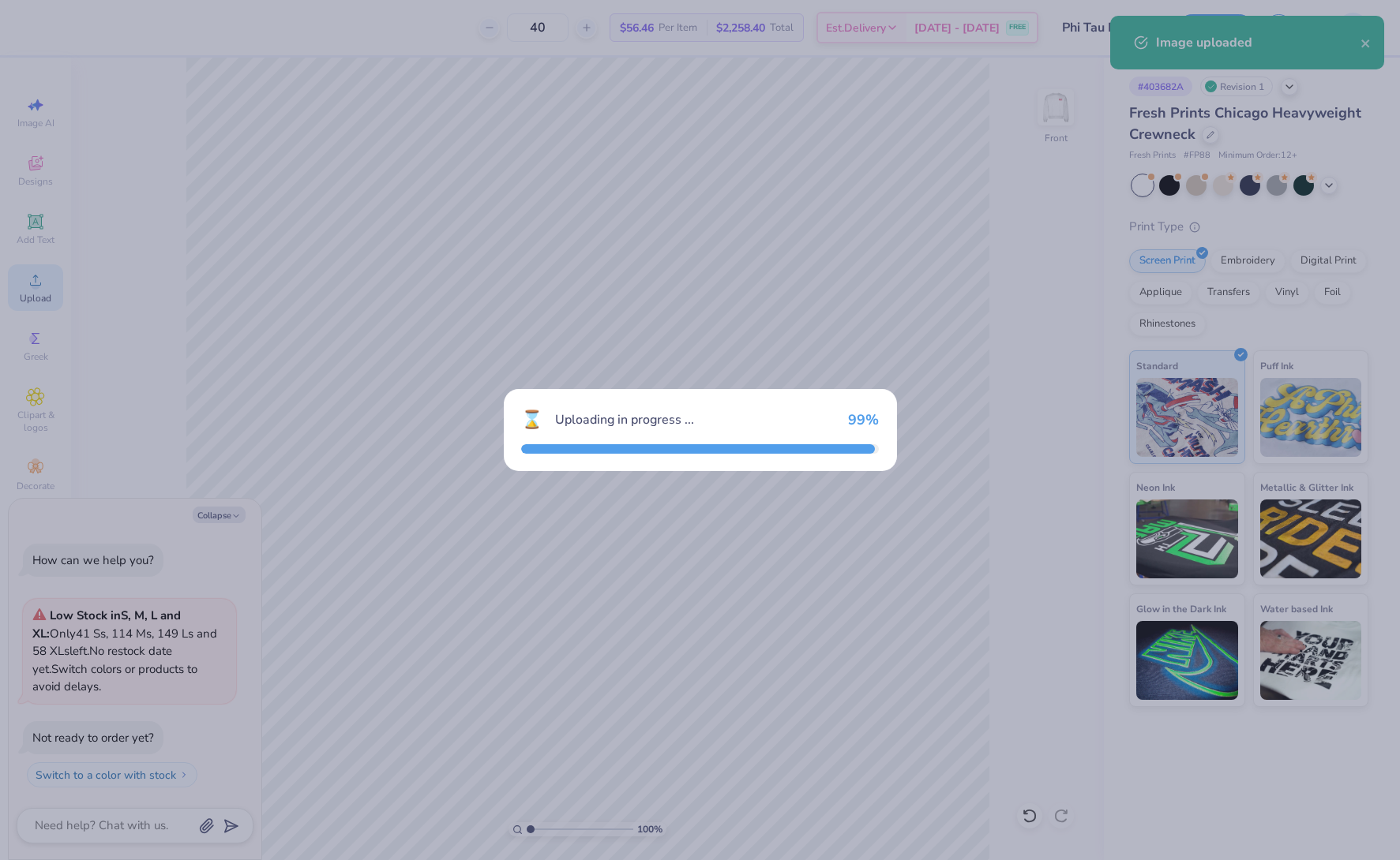
type textarea "x"
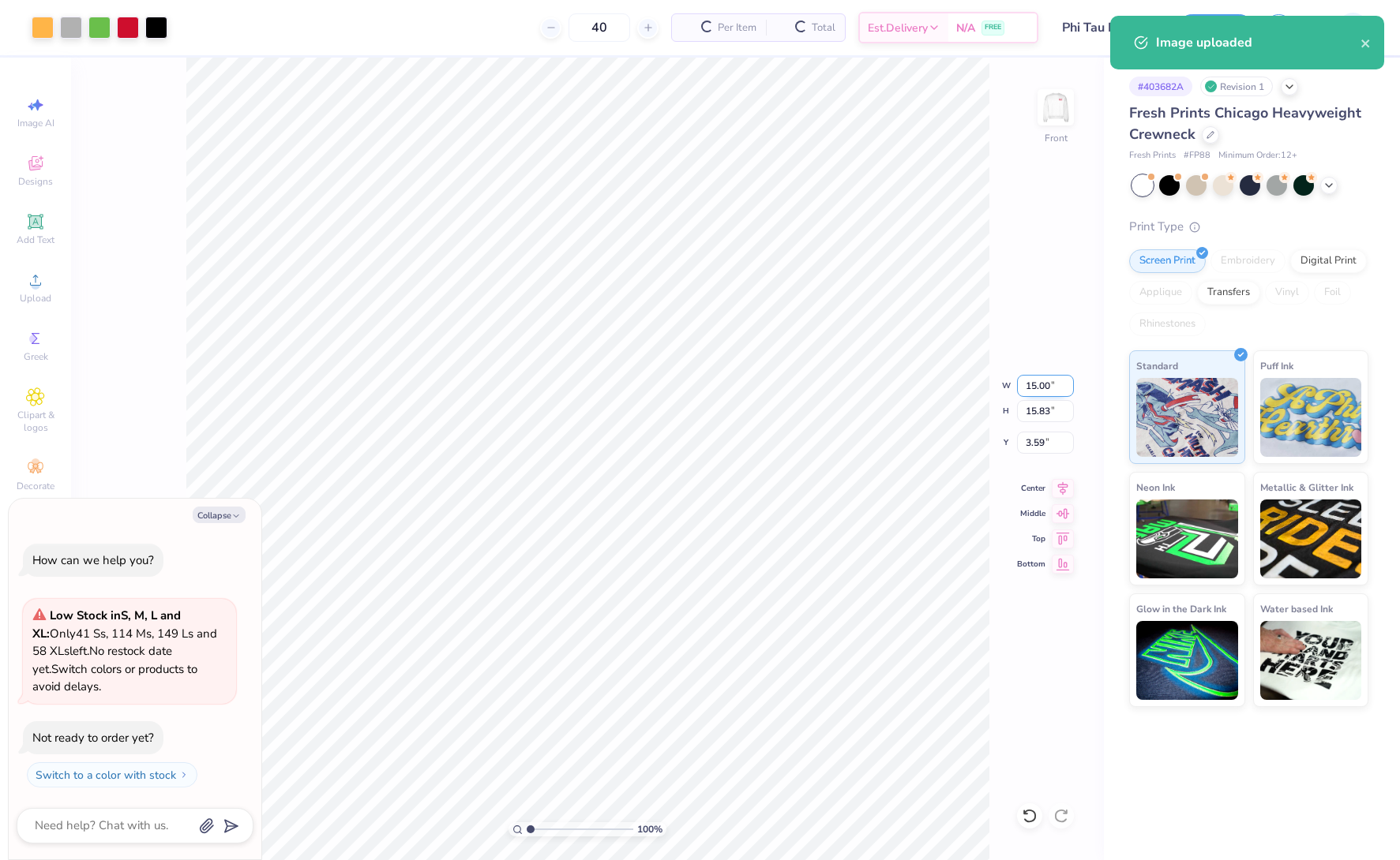
click at [1027, 392] on input "15.00" at bounding box center [1045, 386] width 57 height 22
type input "12.5"
type textarea "x"
type input "12.50"
type input "13.19"
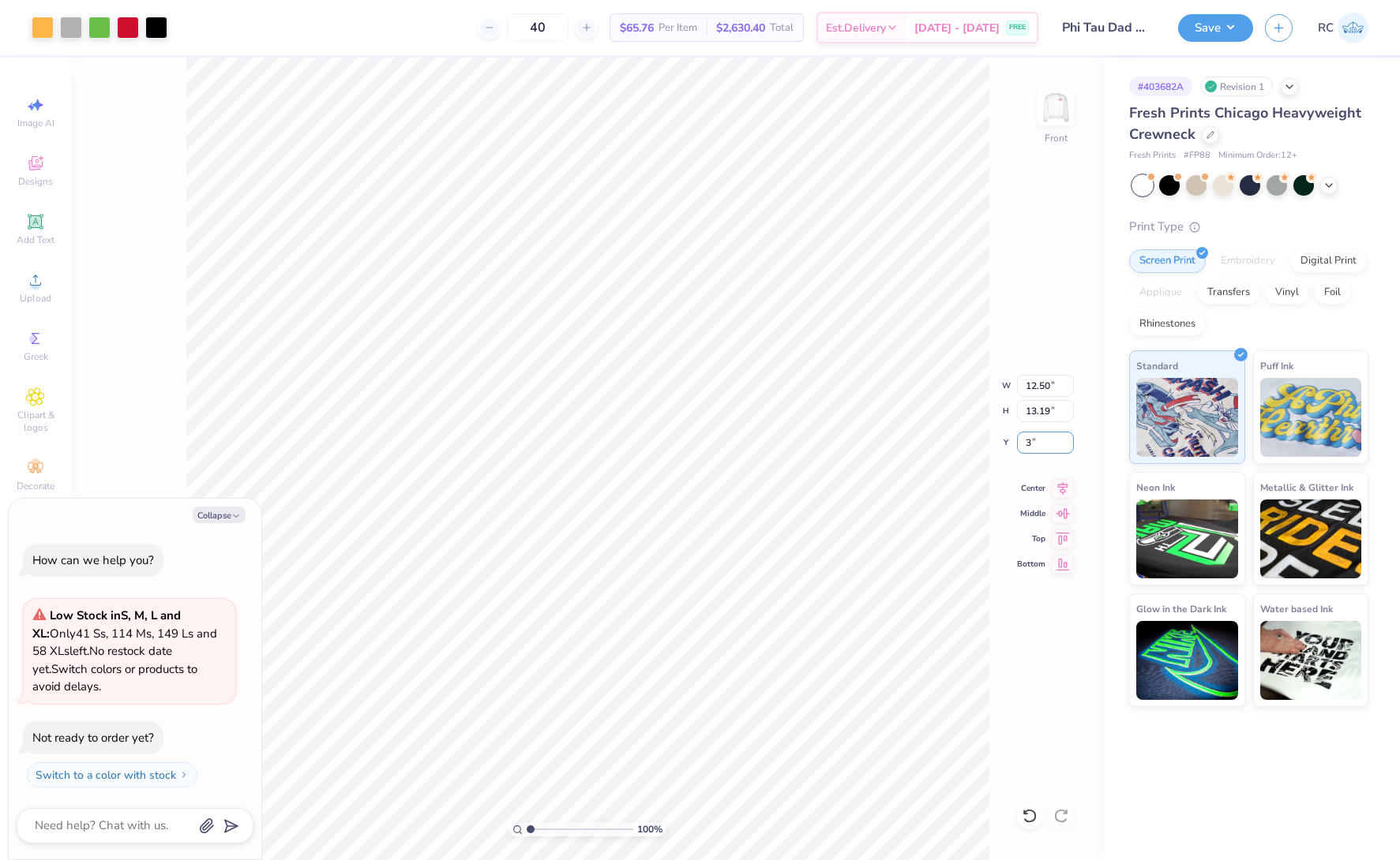
type input "3"
type textarea "x"
type input "3.00"
click at [1226, 21] on button "Save" at bounding box center [1215, 25] width 75 height 28
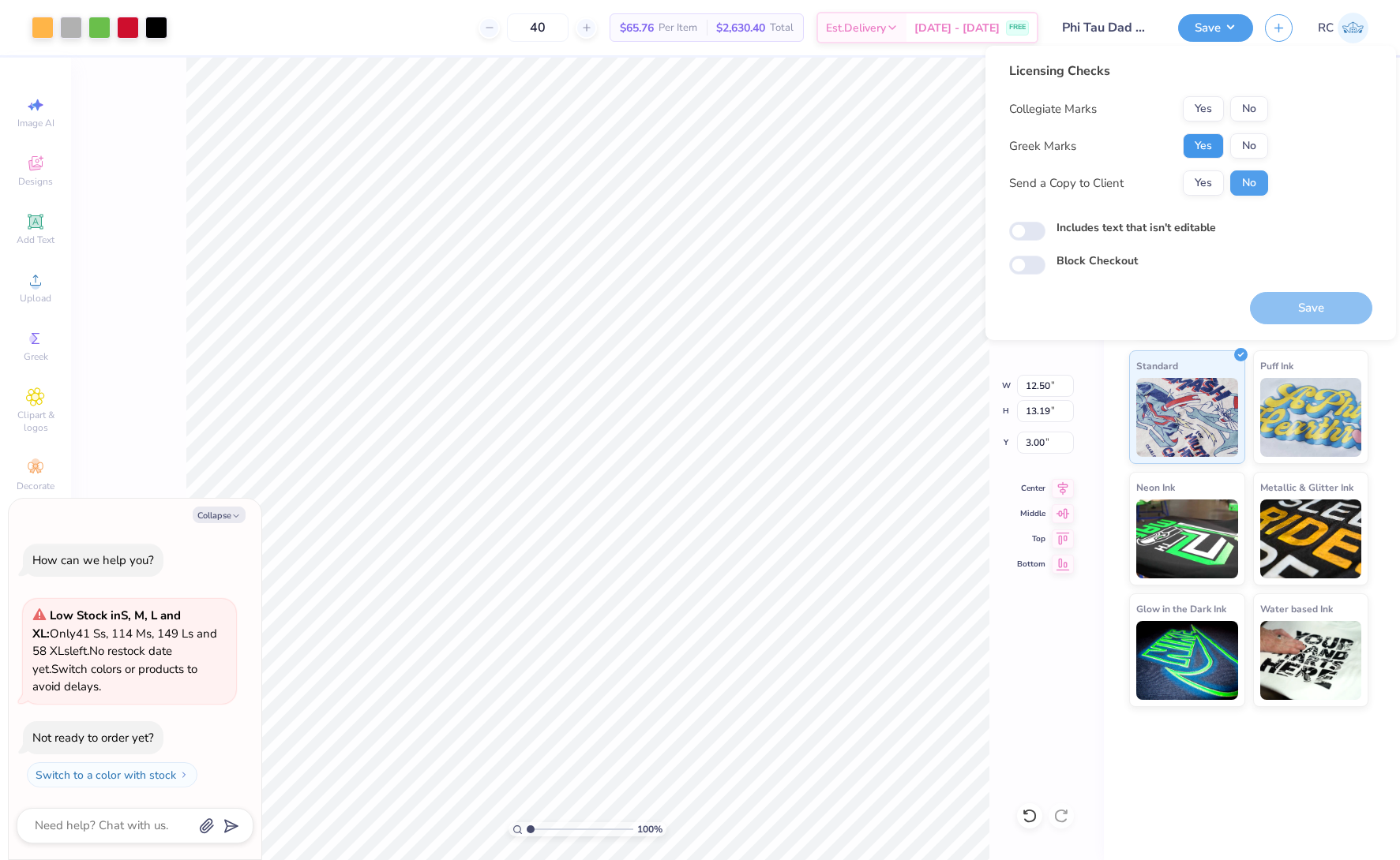
click at [1196, 143] on button "Yes" at bounding box center [1203, 146] width 41 height 25
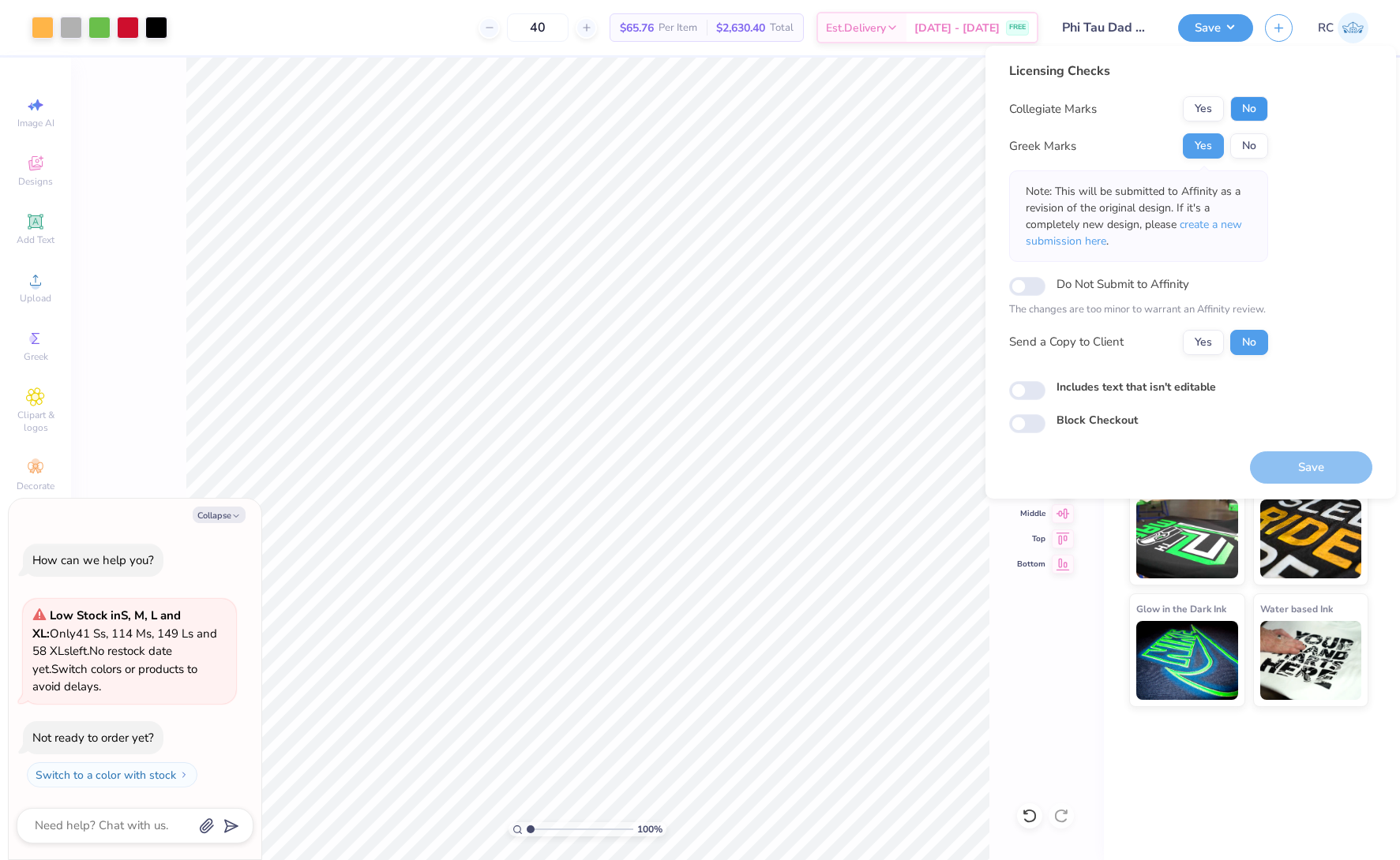
click at [1257, 109] on button "No" at bounding box center [1249, 109] width 38 height 25
click at [1214, 340] on button "Yes" at bounding box center [1203, 343] width 41 height 25
type textarea "x"
click at [1019, 394] on input "Includes text that isn't editable" at bounding box center [1027, 391] width 36 height 19
checkbox input "true"
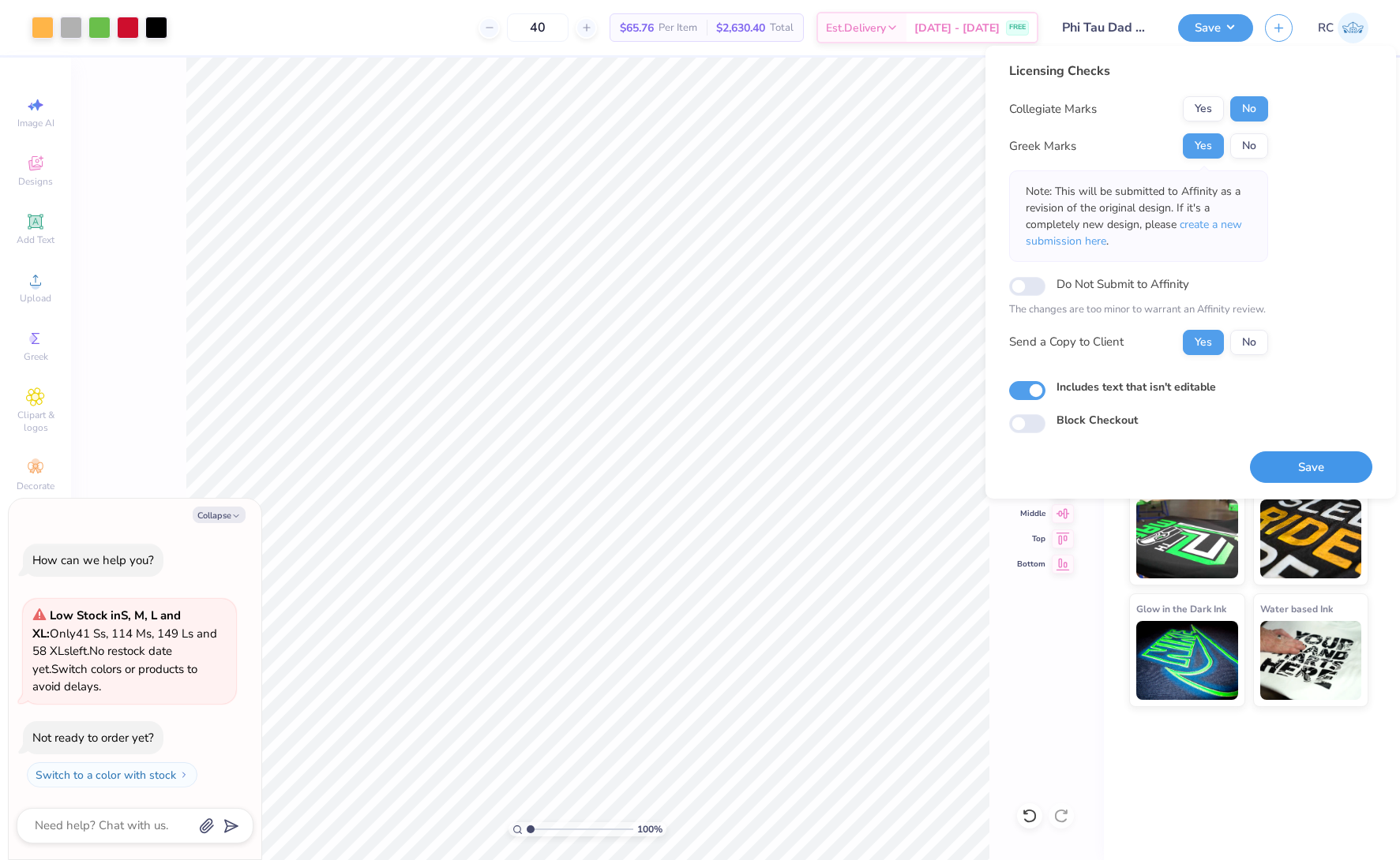
click at [1311, 477] on button "Save" at bounding box center [1310, 468] width 122 height 33
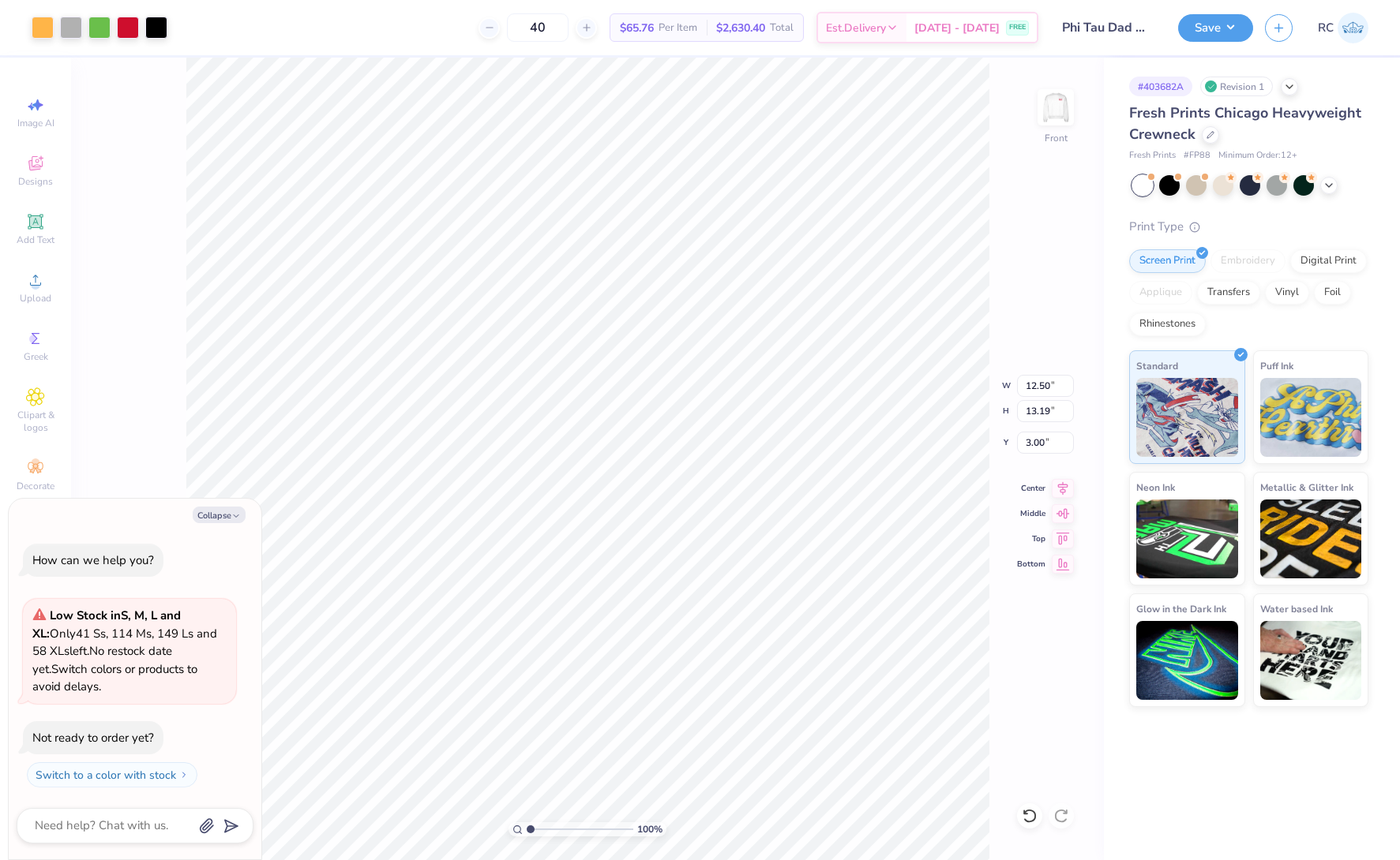
type textarea "x"
